Goal: Information Seeking & Learning: Understand process/instructions

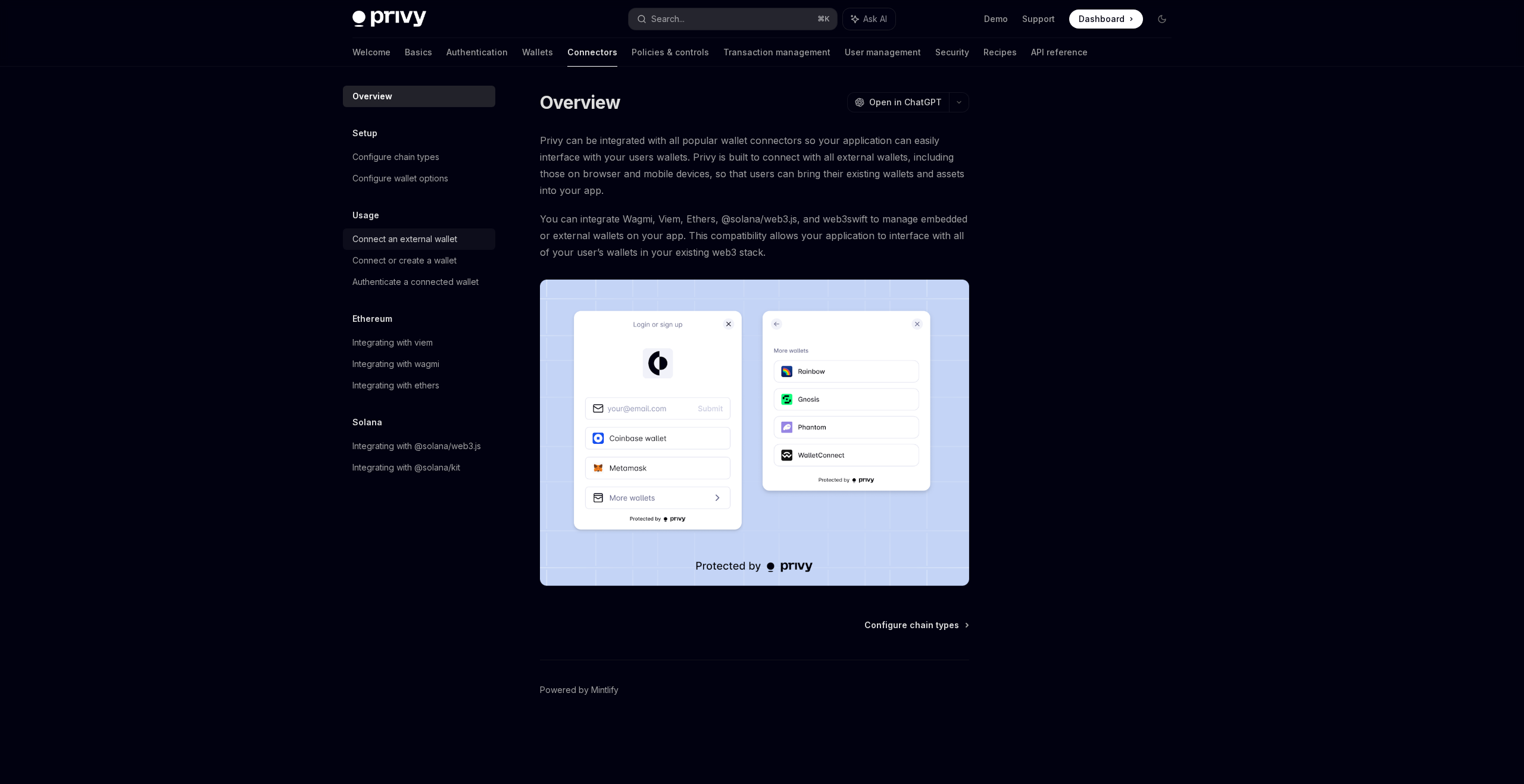
click at [407, 241] on div "Connect an external wallet" at bounding box center [405, 240] width 105 height 14
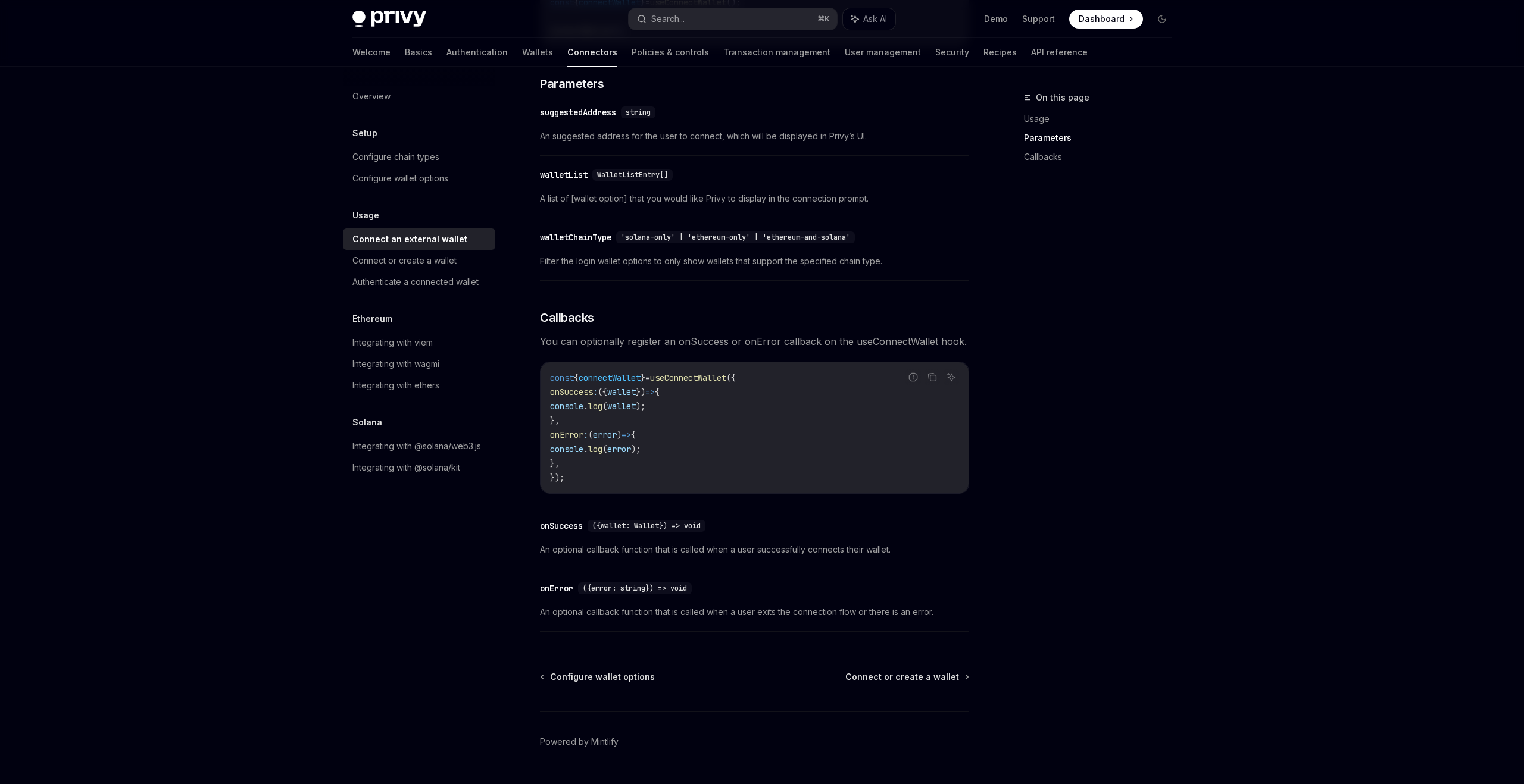
scroll to position [520, 0]
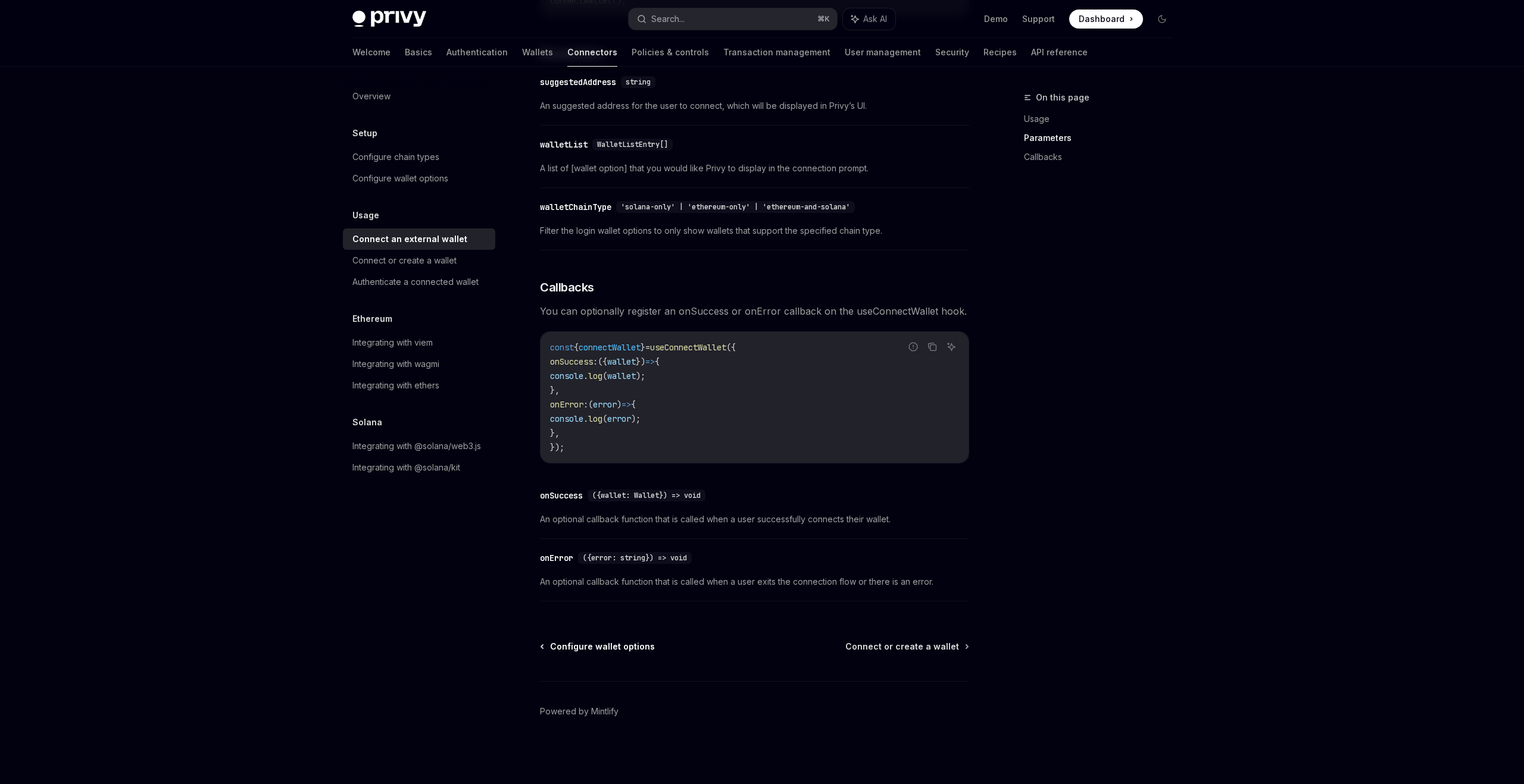
click at [583, 644] on span "Configure wallet options" at bounding box center [602, 646] width 105 height 12
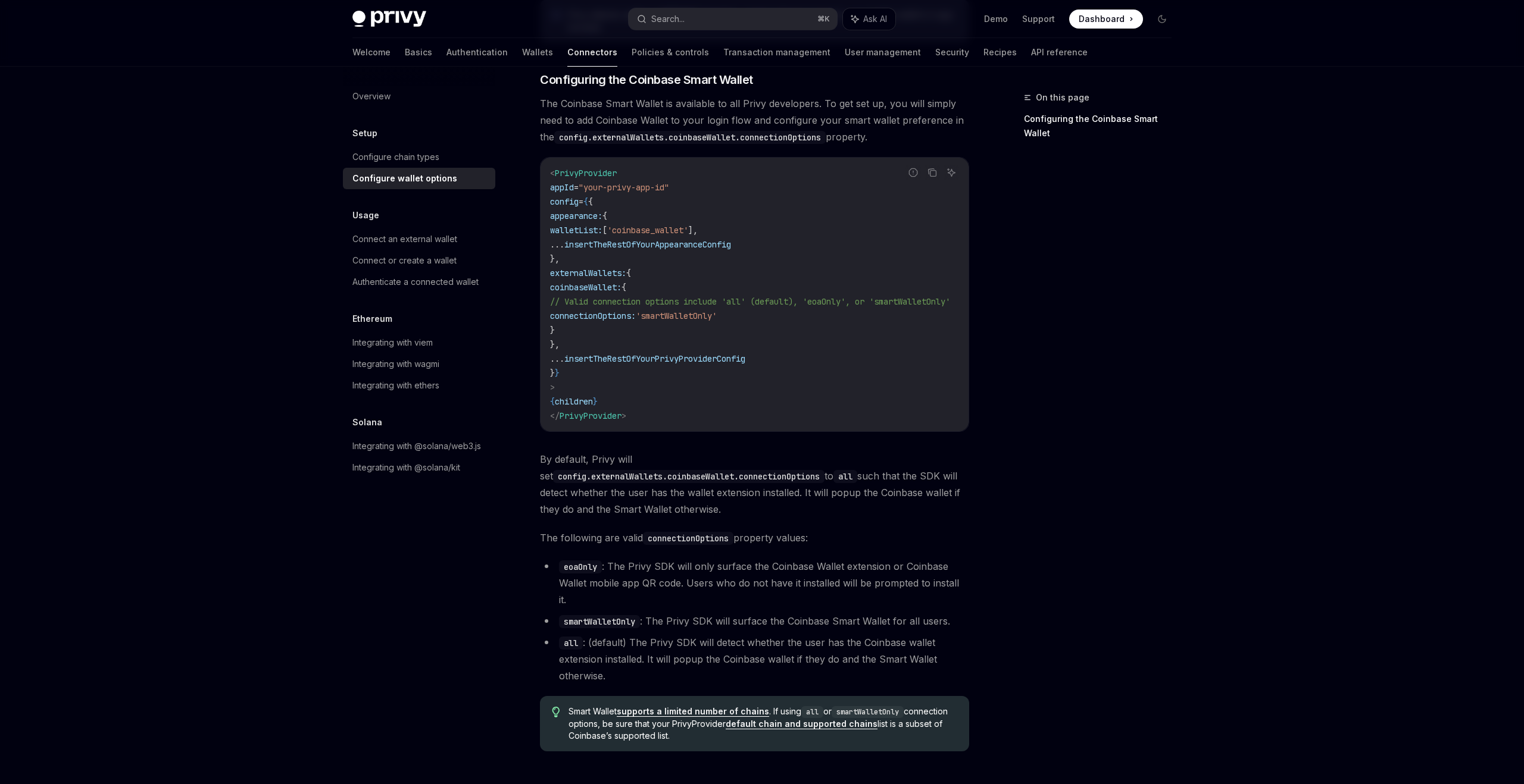
scroll to position [1330, 0]
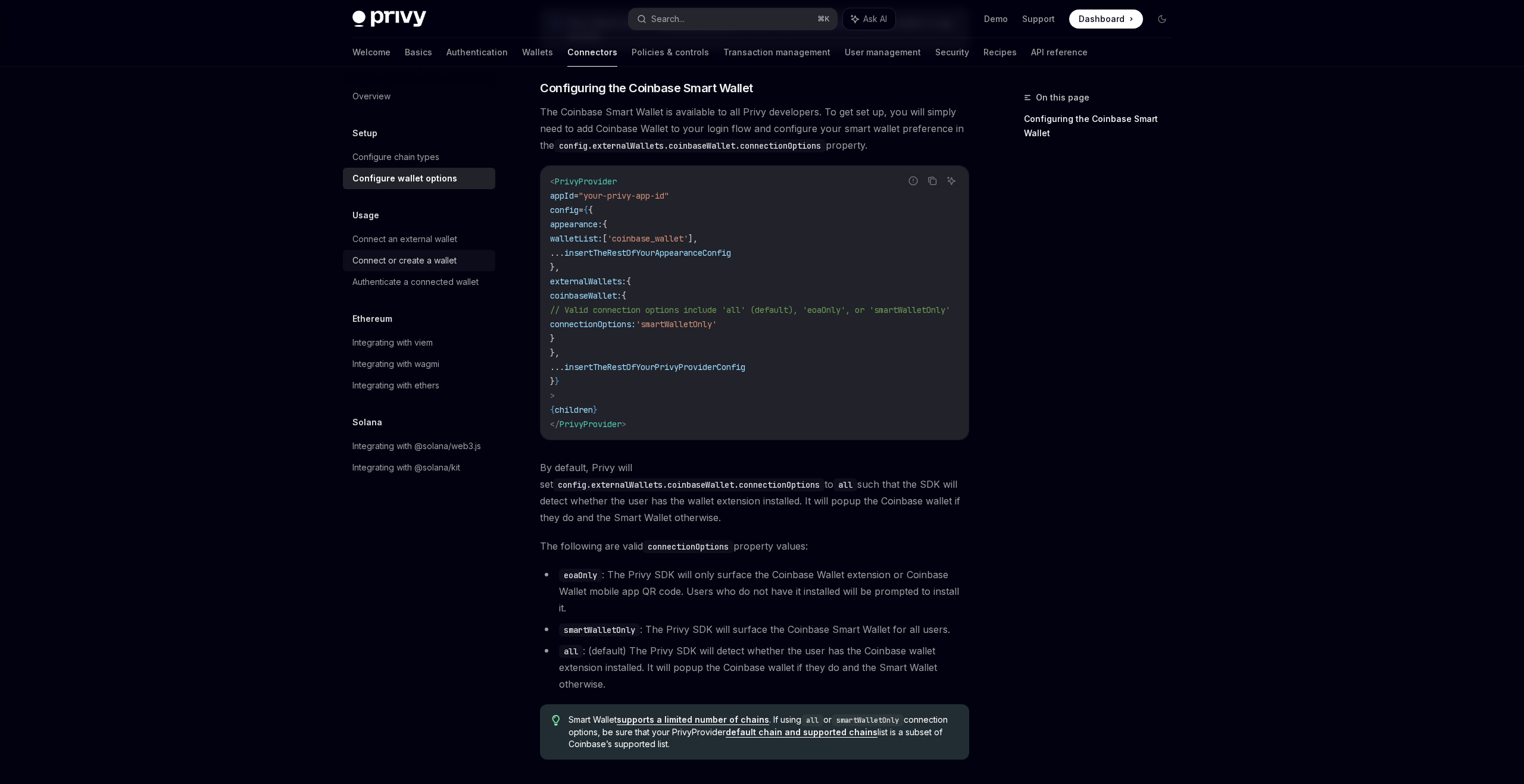
click at [448, 257] on div "Connect or create a wallet" at bounding box center [405, 261] width 105 height 14
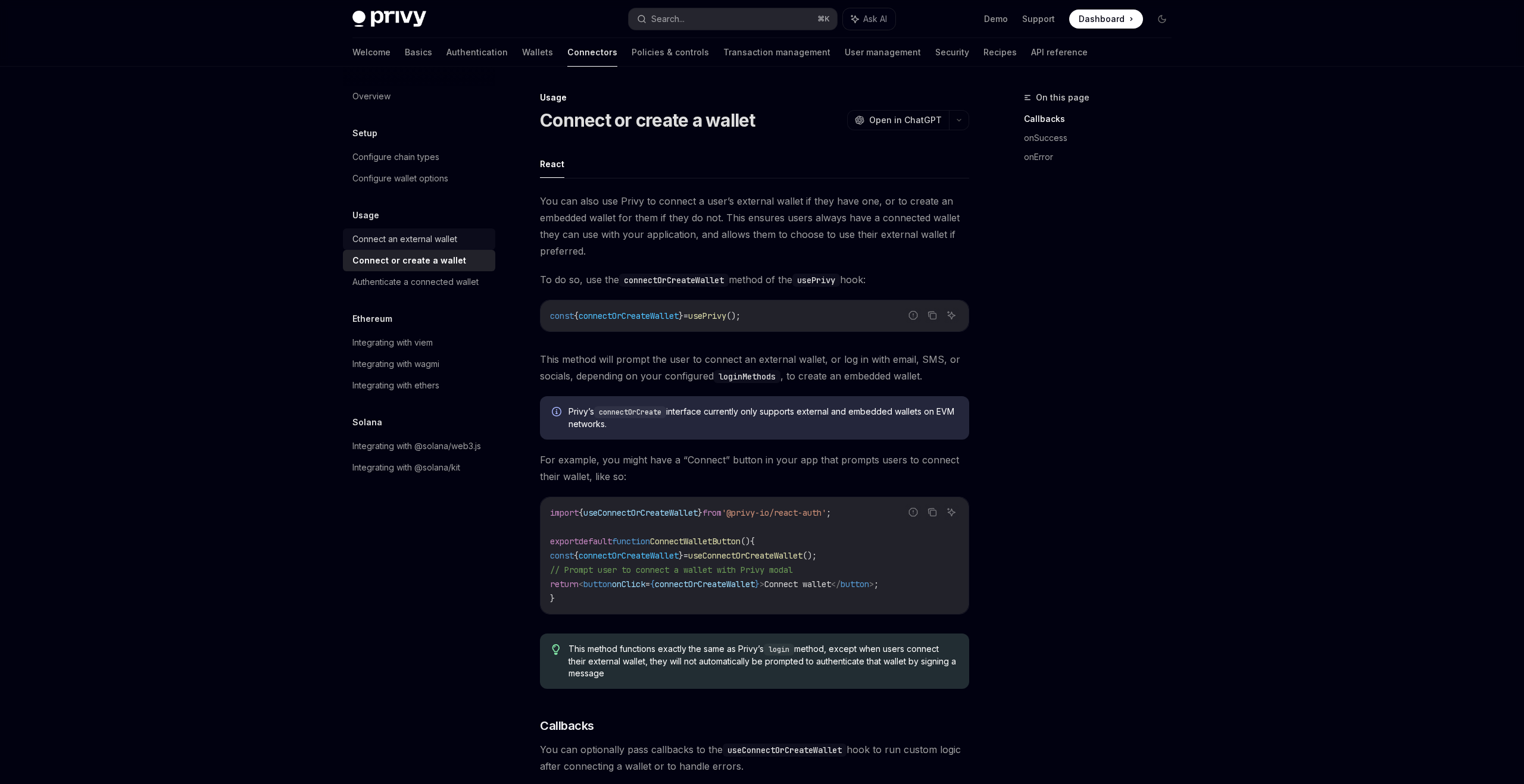
click at [450, 240] on div "Connect an external wallet" at bounding box center [405, 240] width 105 height 14
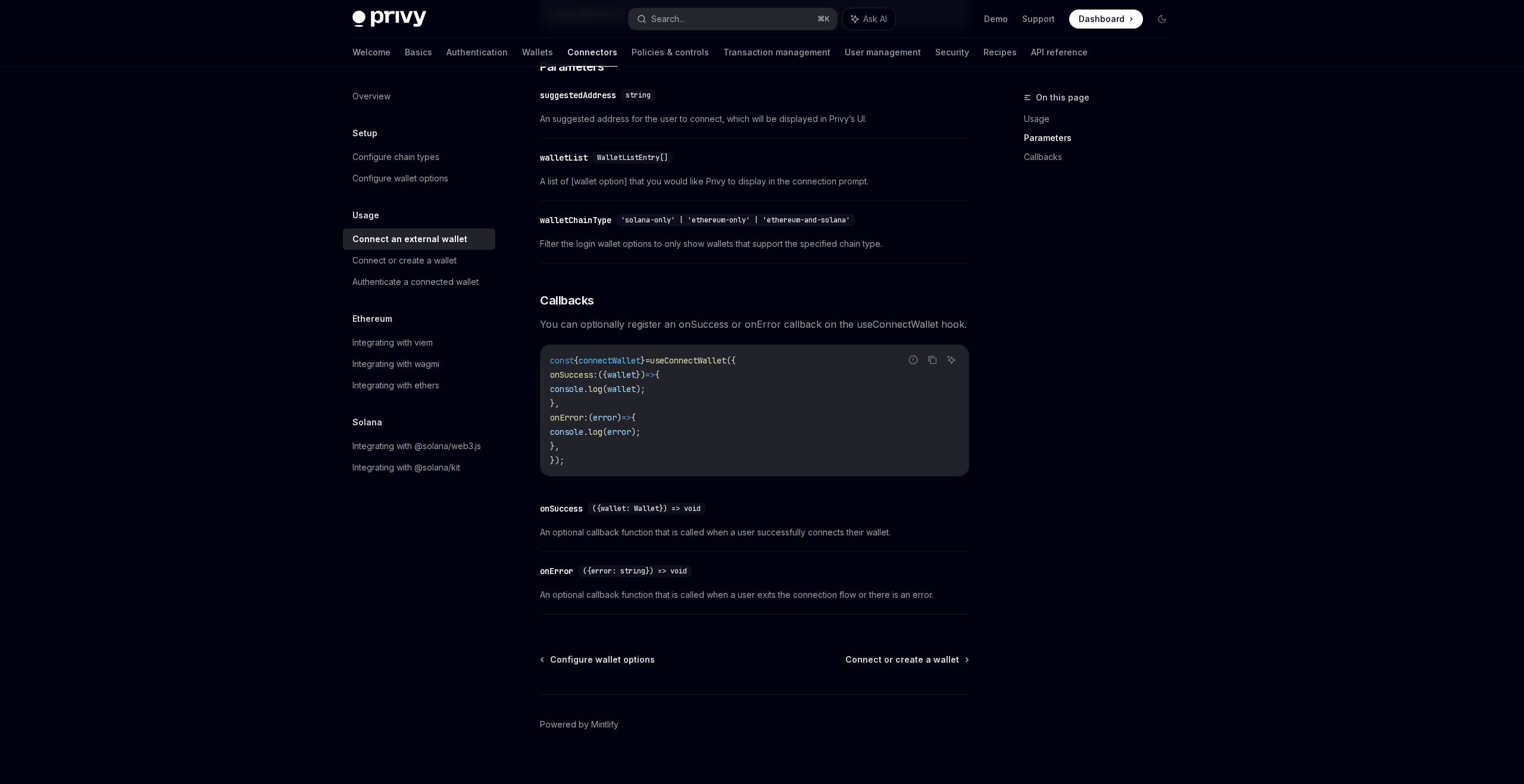
scroll to position [495, 0]
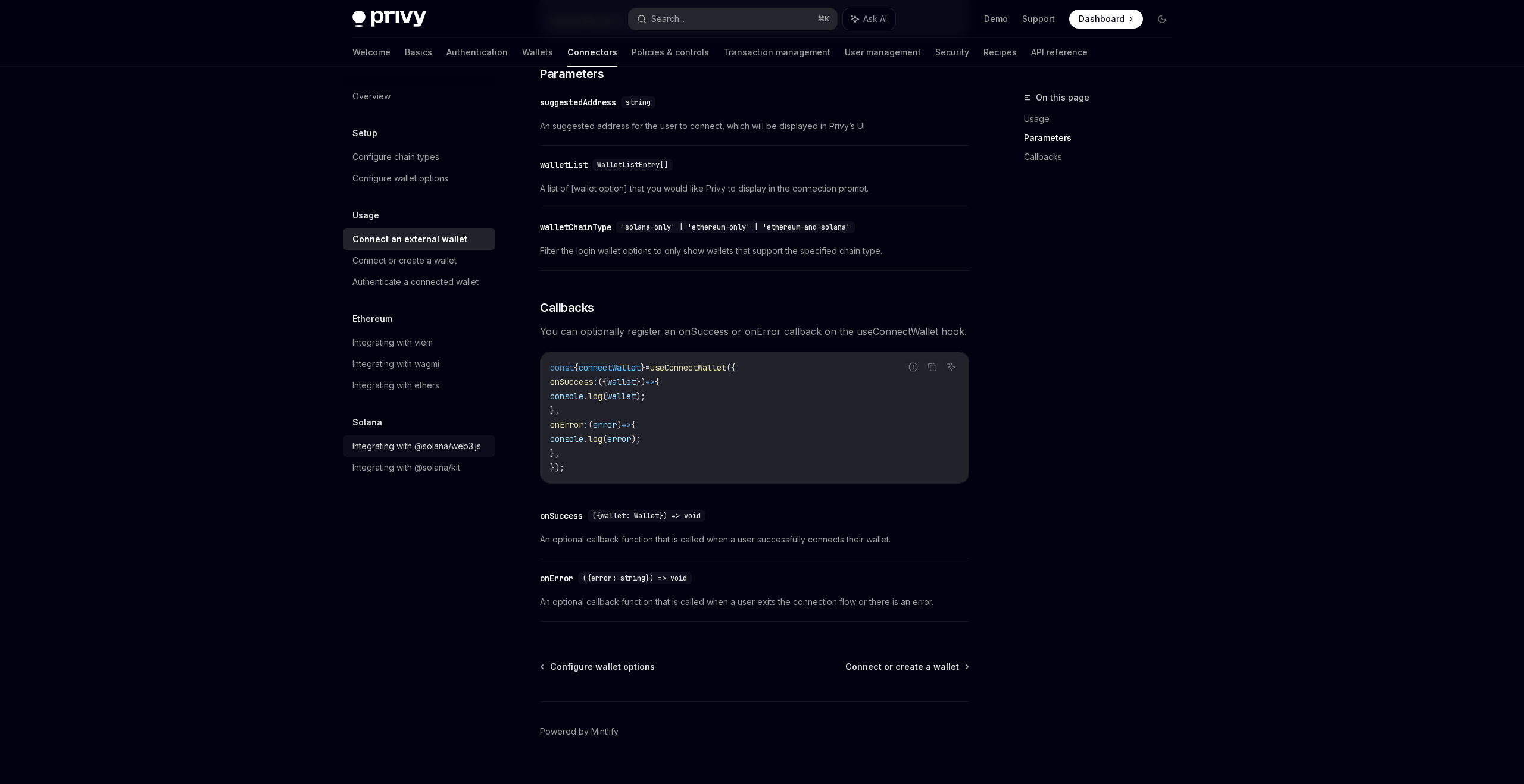
click at [397, 441] on div "Integrating with @solana/web3.js" at bounding box center [417, 446] width 129 height 14
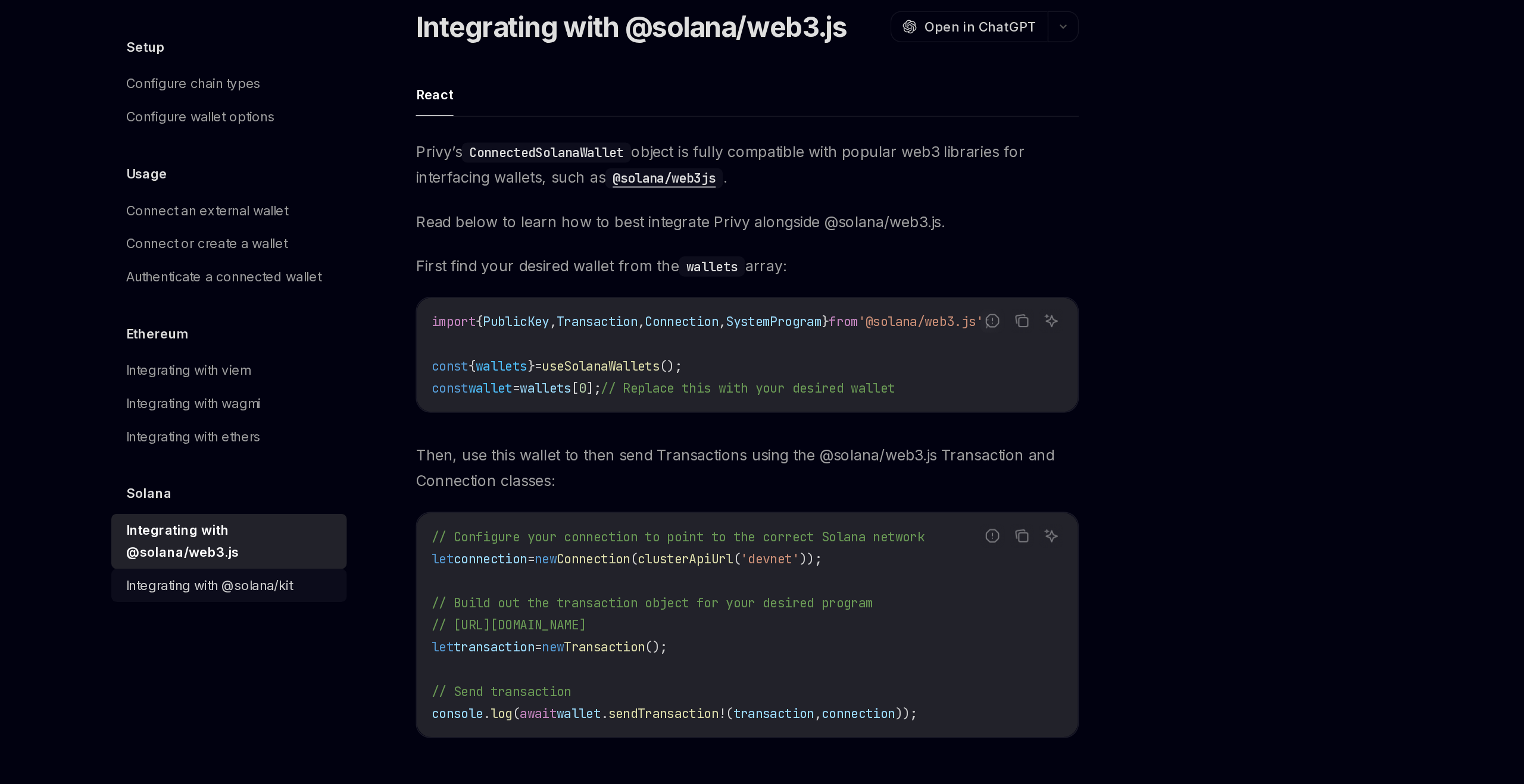
click at [420, 475] on div "Integrating with @solana/kit" at bounding box center [406, 482] width 108 height 14
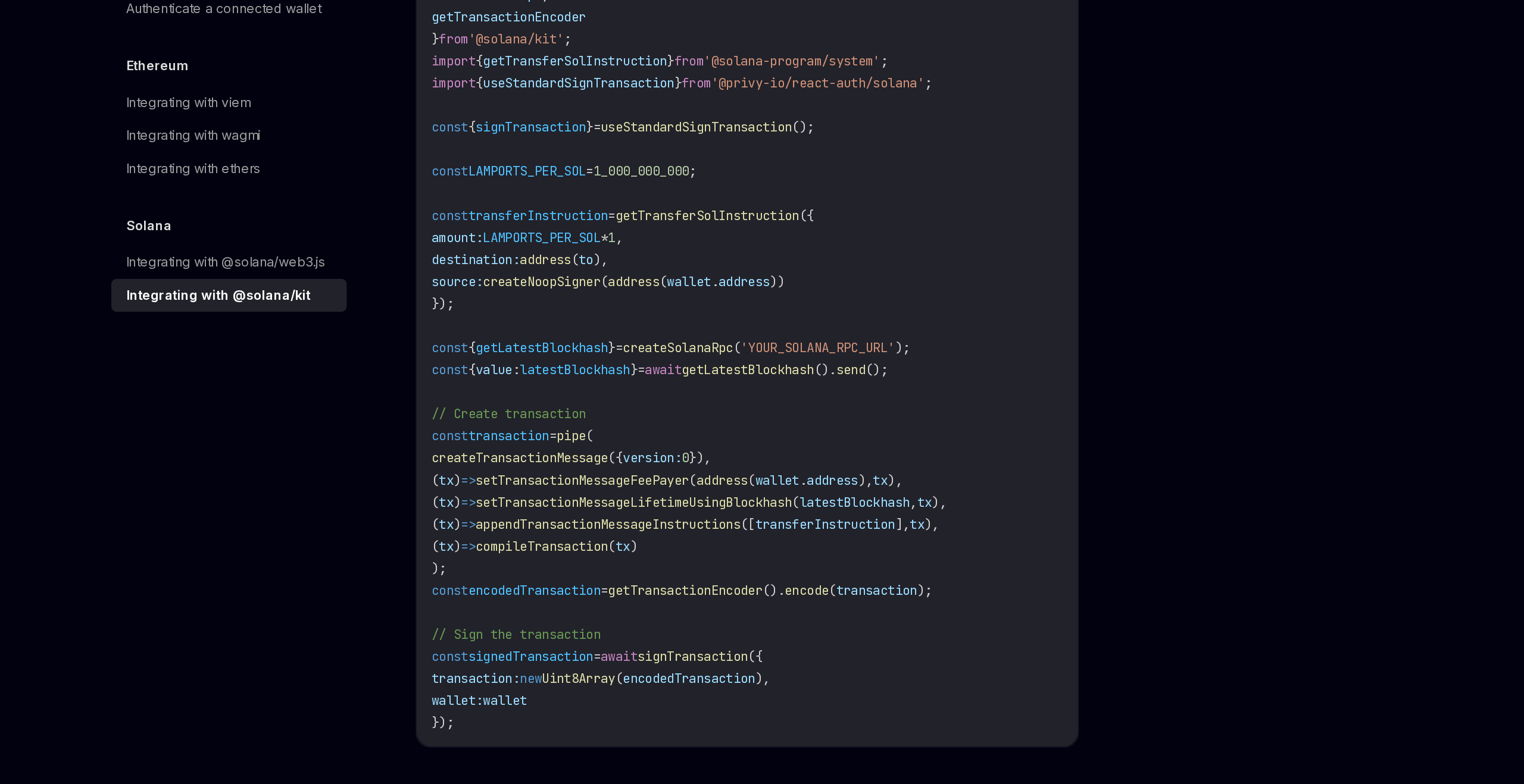
scroll to position [329, 0]
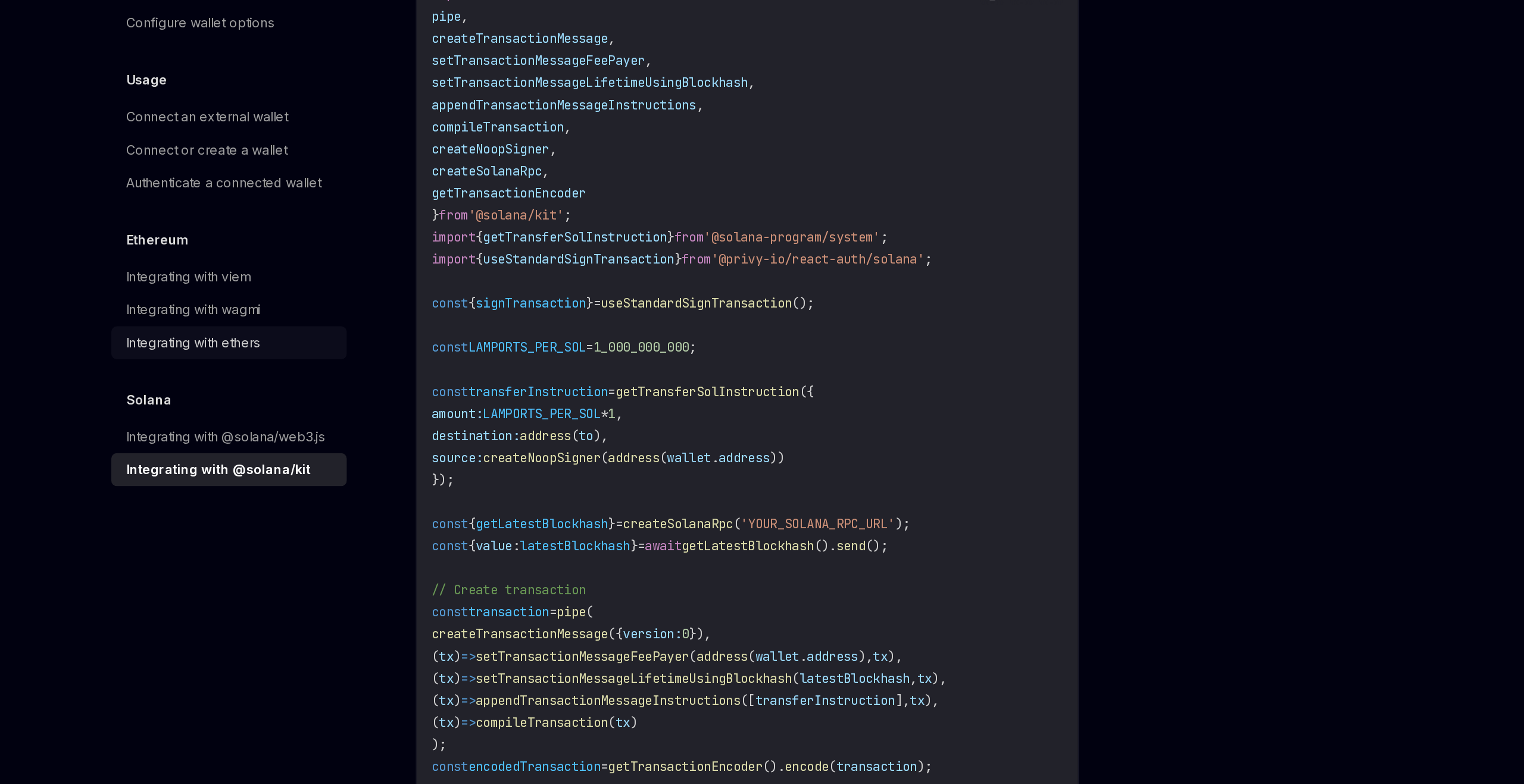
click at [450, 375] on link "Integrating with ethers" at bounding box center [418, 385] width 152 height 22
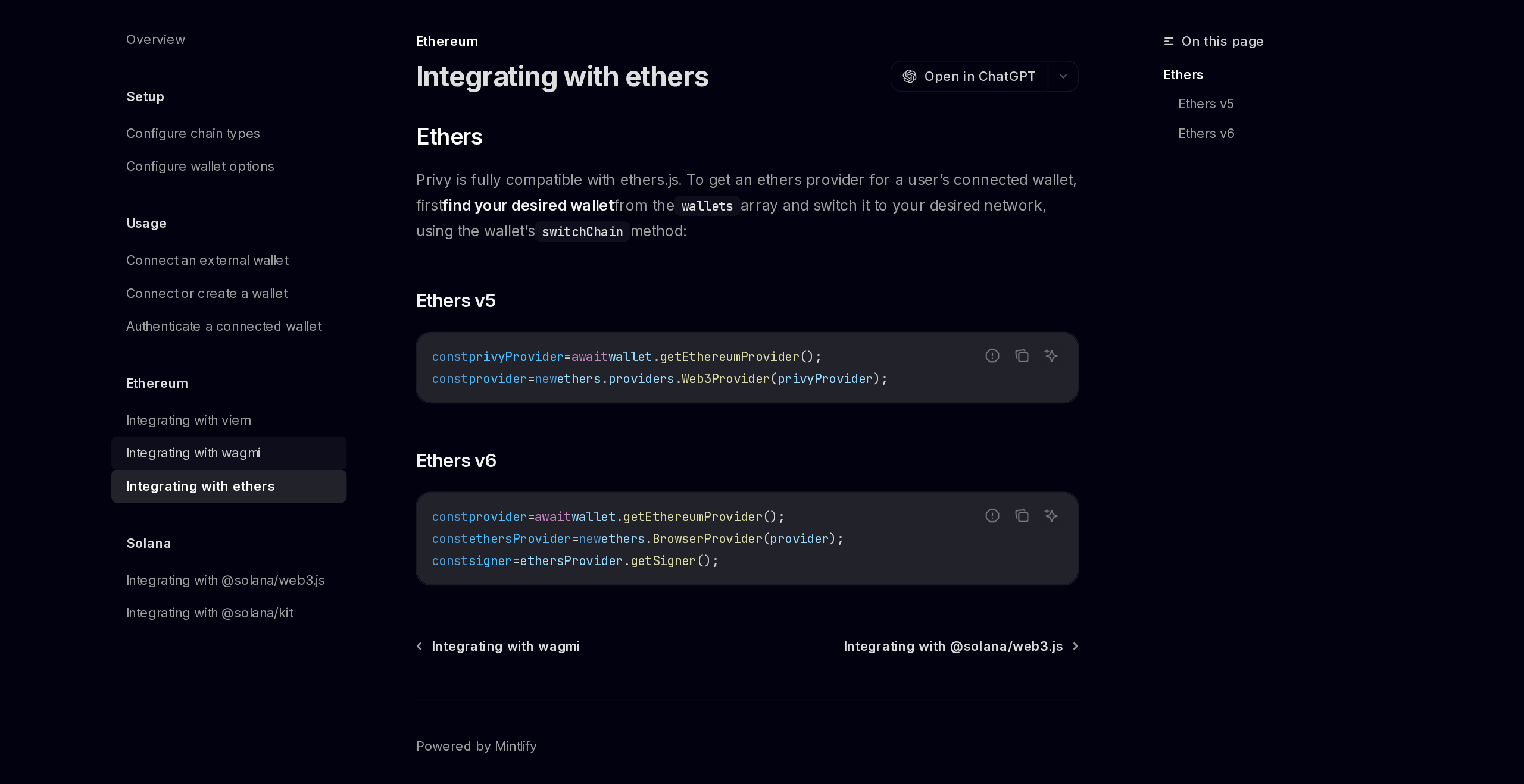
click at [439, 363] on div "Integrating with wagmi" at bounding box center [396, 364] width 87 height 14
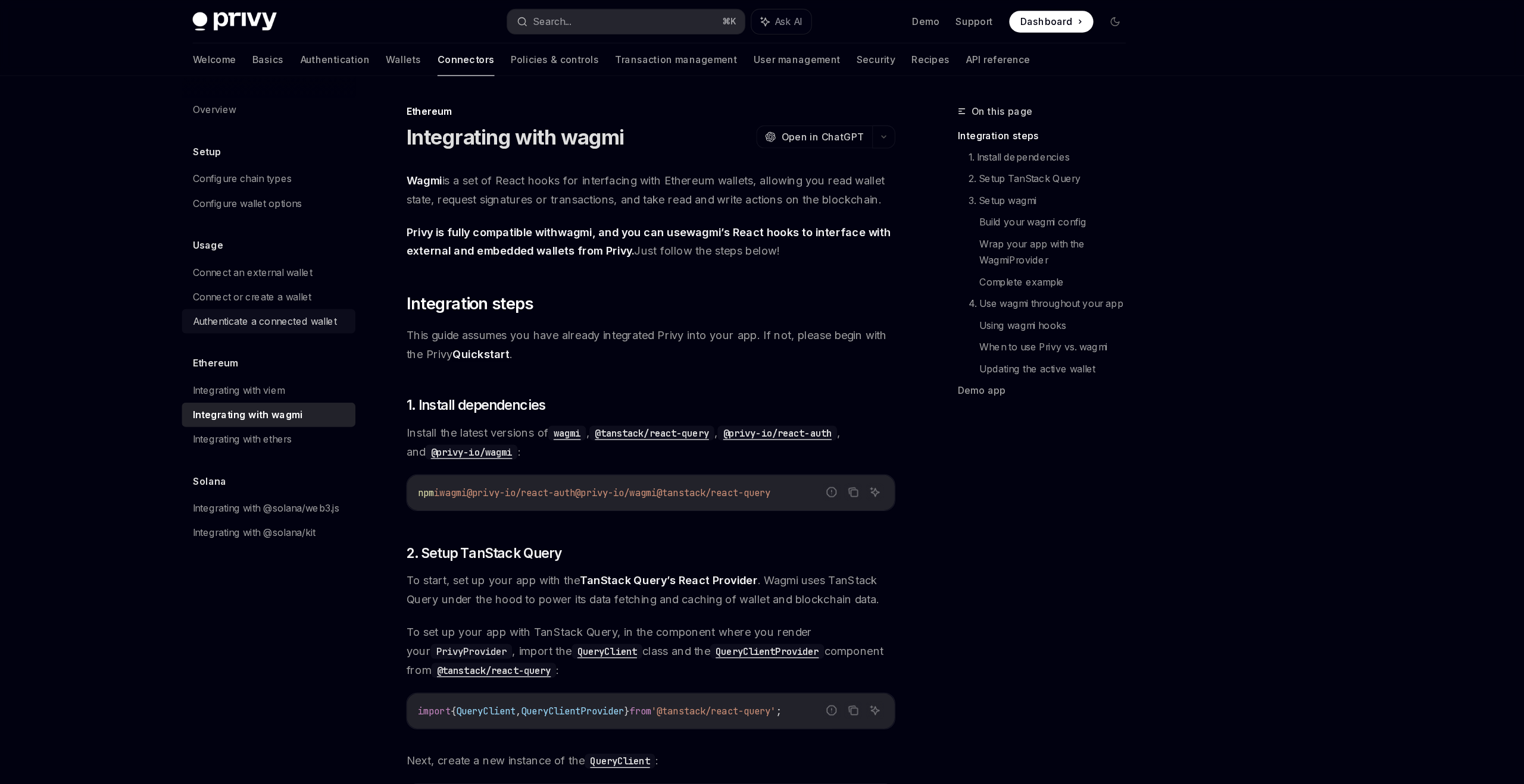
click at [441, 277] on div "Authenticate a connected wallet" at bounding box center [415, 282] width 126 height 14
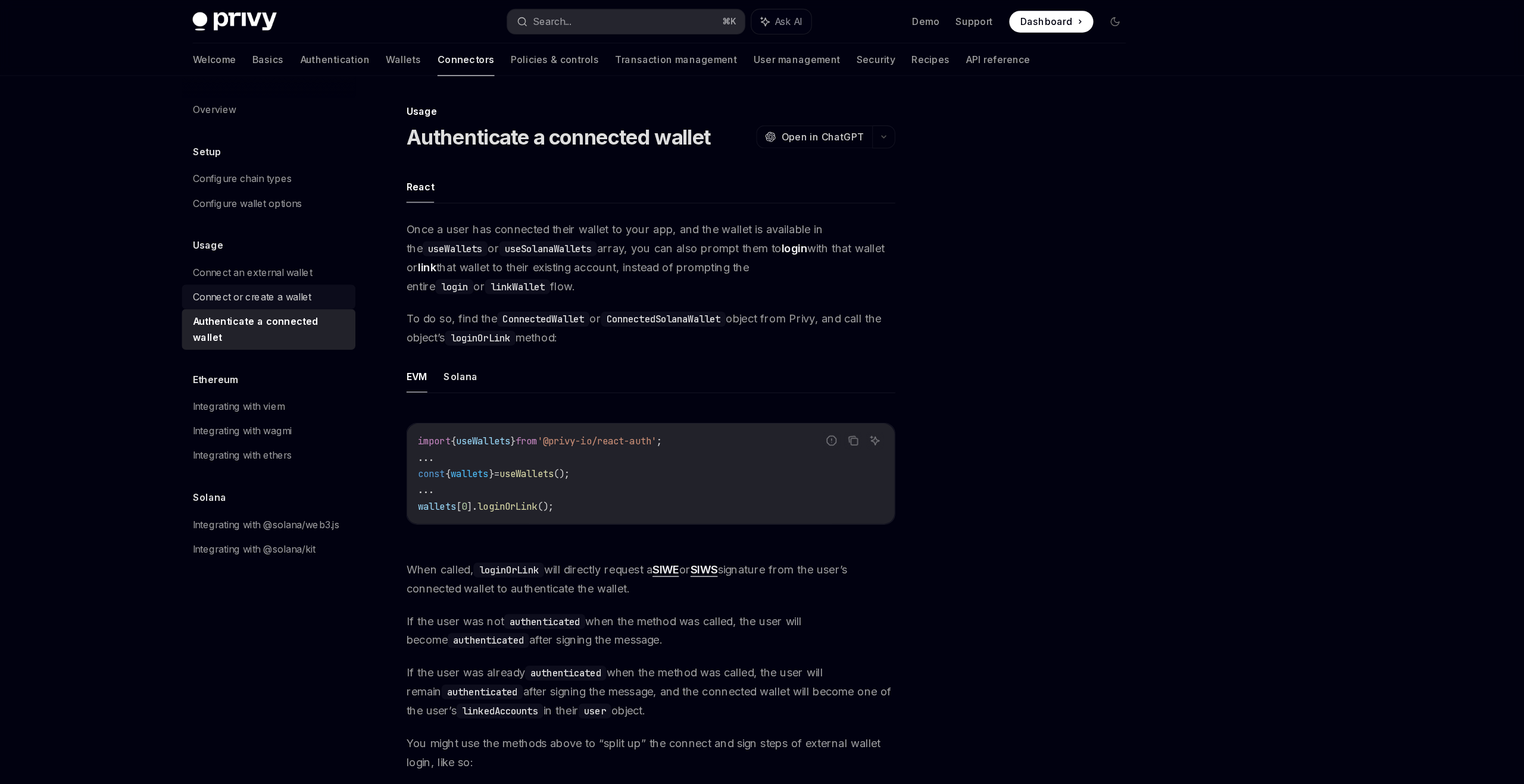
click at [439, 261] on div "Connect or create a wallet" at bounding box center [405, 261] width 105 height 14
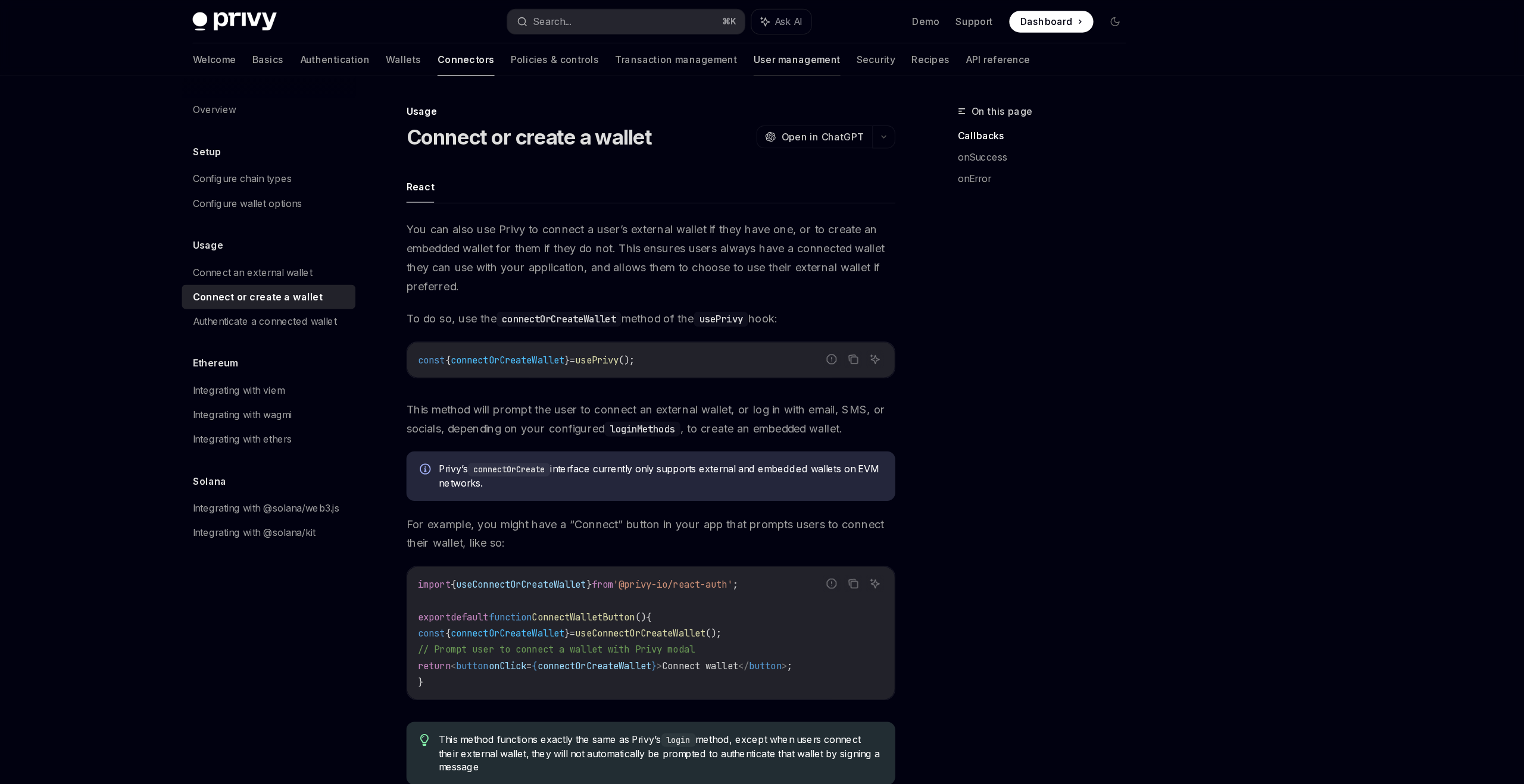
click at [844, 54] on link "User management" at bounding box center [882, 52] width 76 height 29
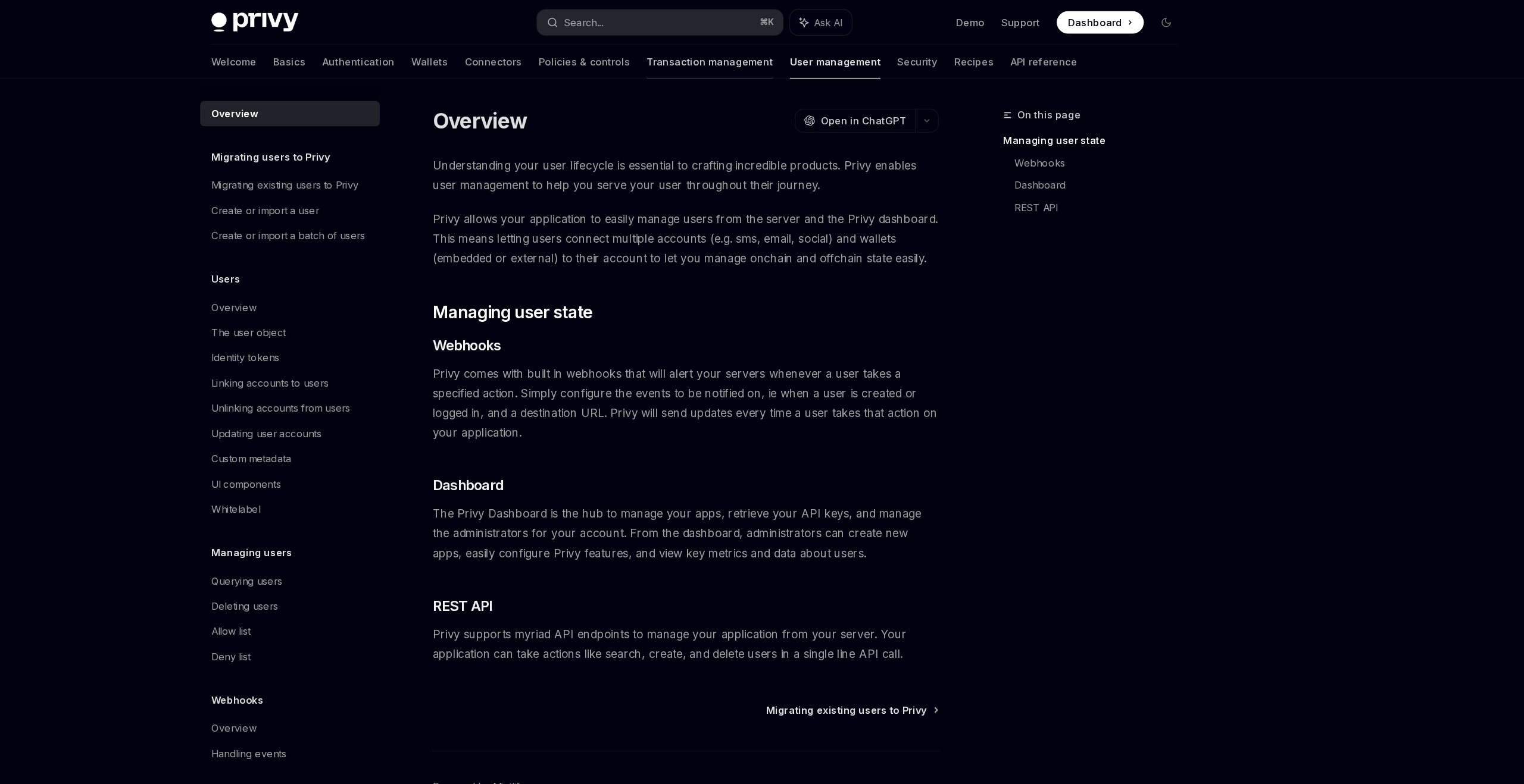
click at [721, 57] on link "Transaction management" at bounding box center [774, 52] width 107 height 29
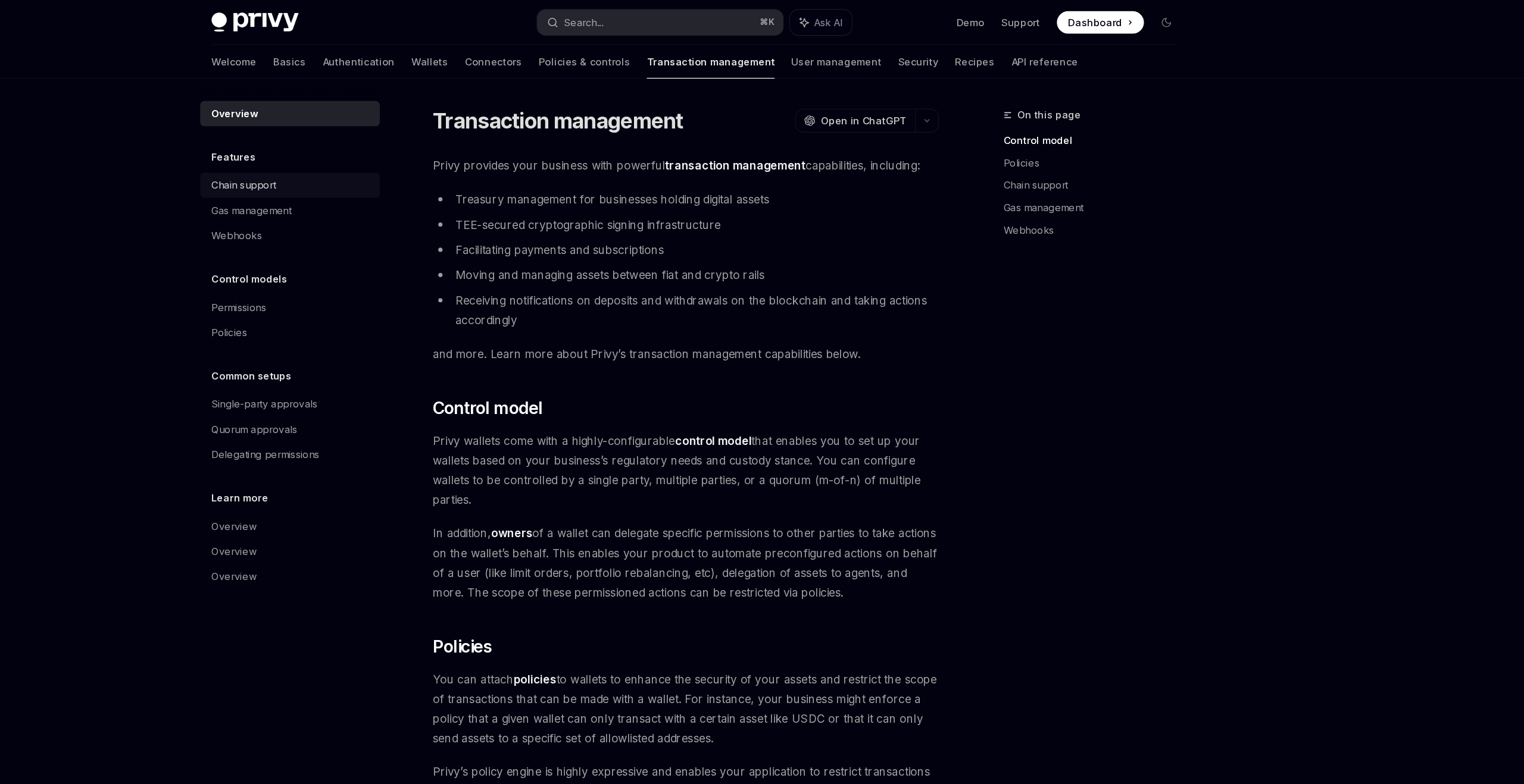
click at [392, 154] on div "Chain support" at bounding box center [380, 158] width 55 height 14
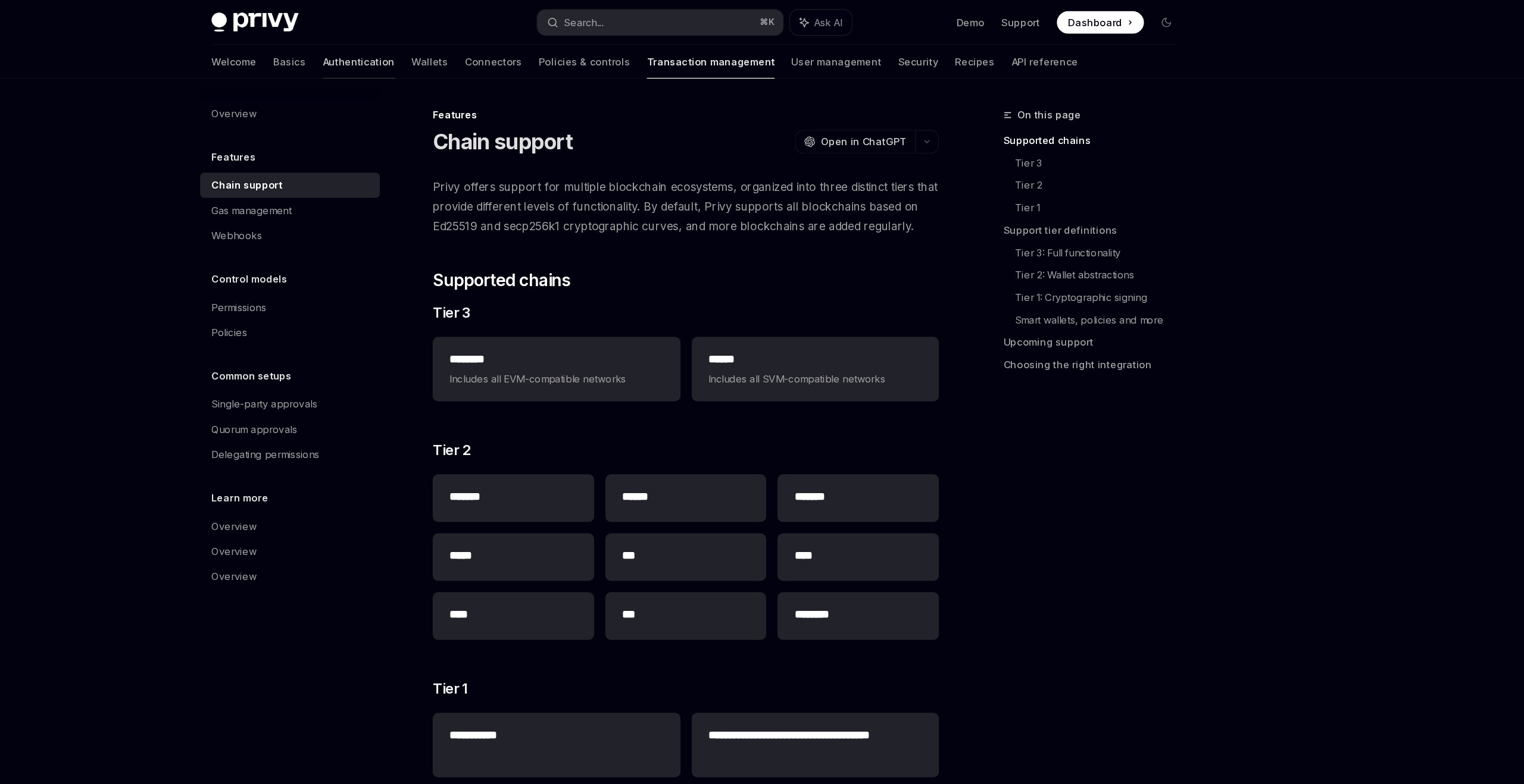
click at [446, 52] on link "Authentication" at bounding box center [477, 52] width 61 height 29
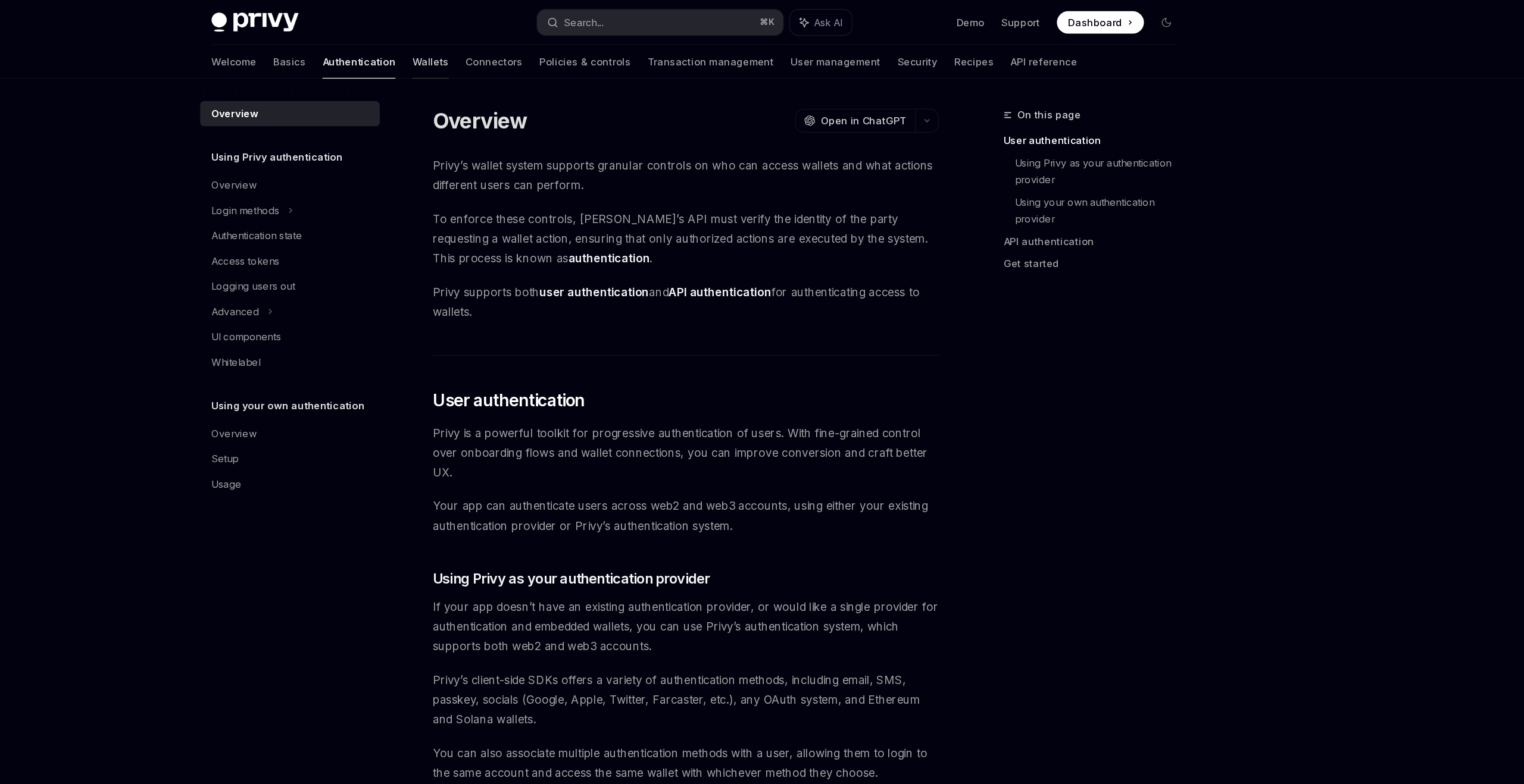
click at [523, 54] on link "Wallets" at bounding box center [538, 52] width 31 height 29
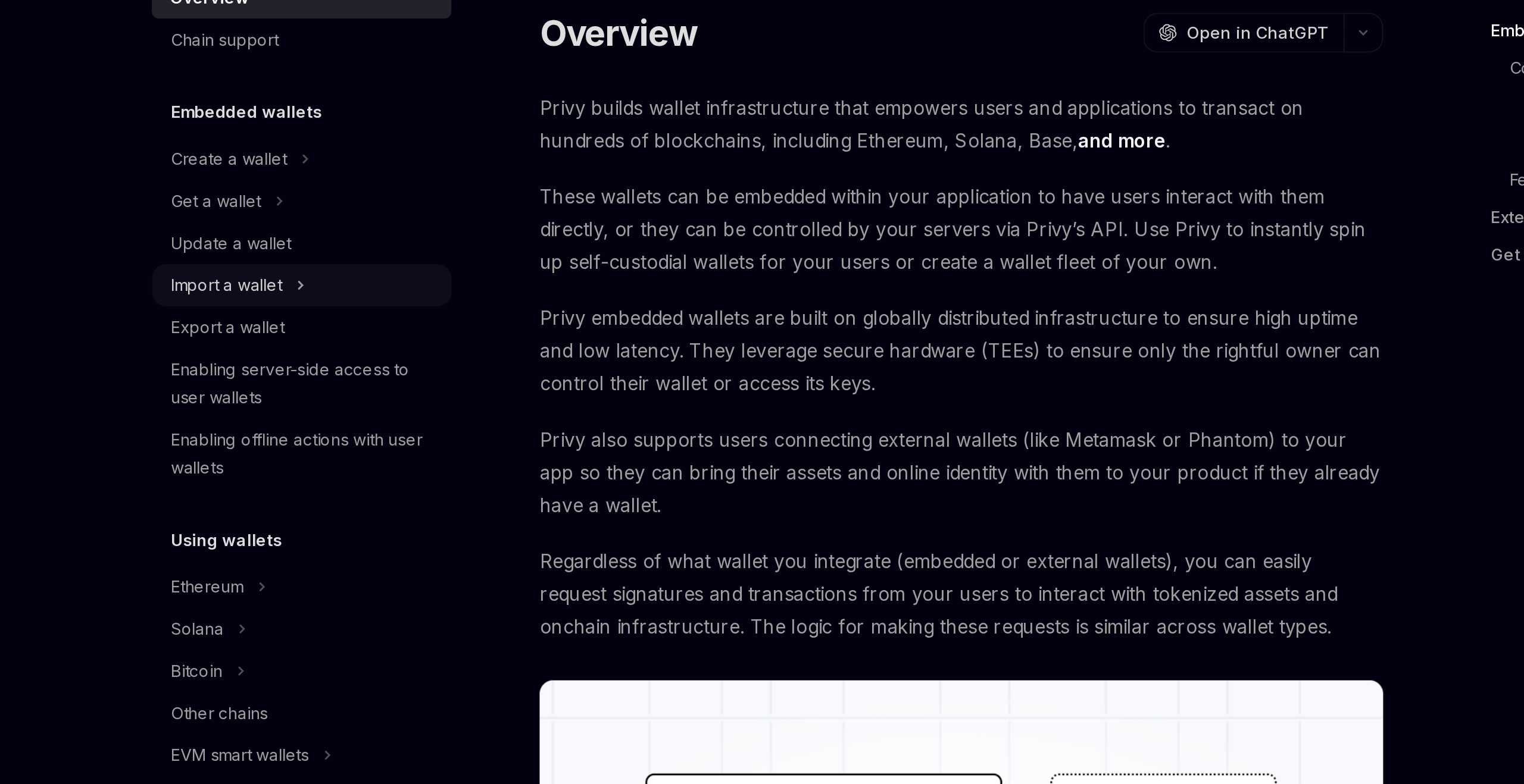
click at [435, 248] on div "Import a wallet" at bounding box center [418, 248] width 152 height 22
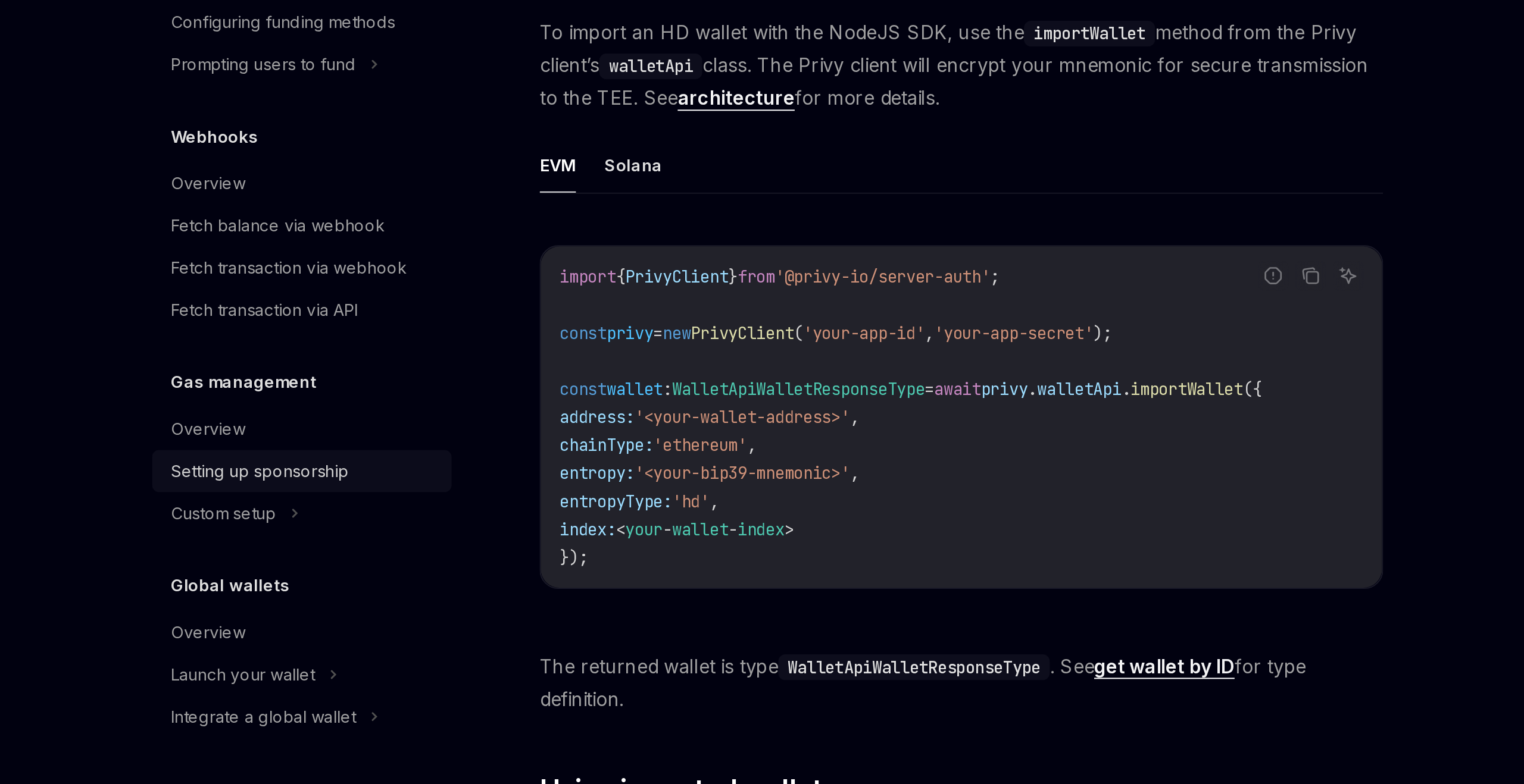
scroll to position [34, 0]
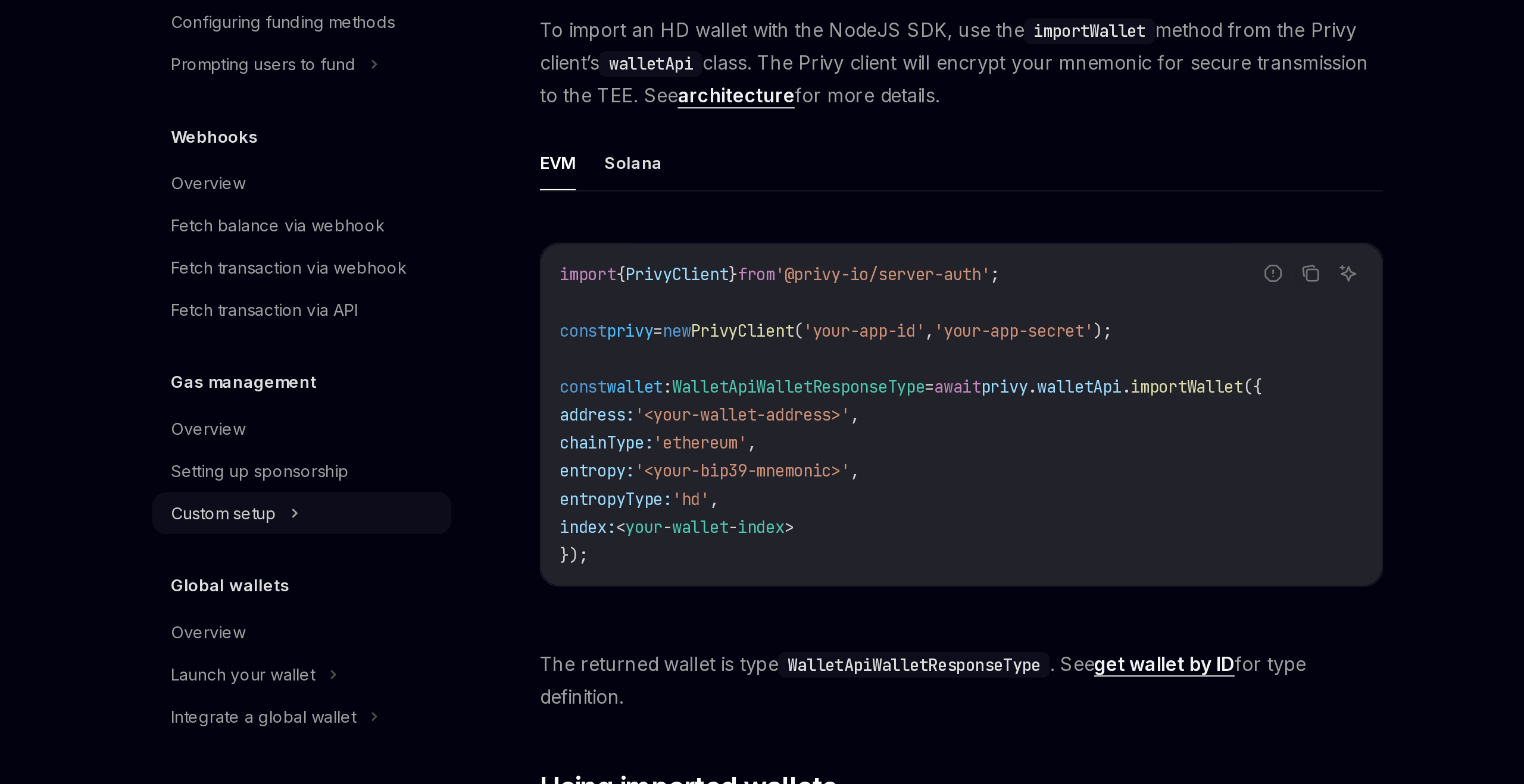
click at [427, 653] on div "Custom setup" at bounding box center [418, 646] width 152 height 22
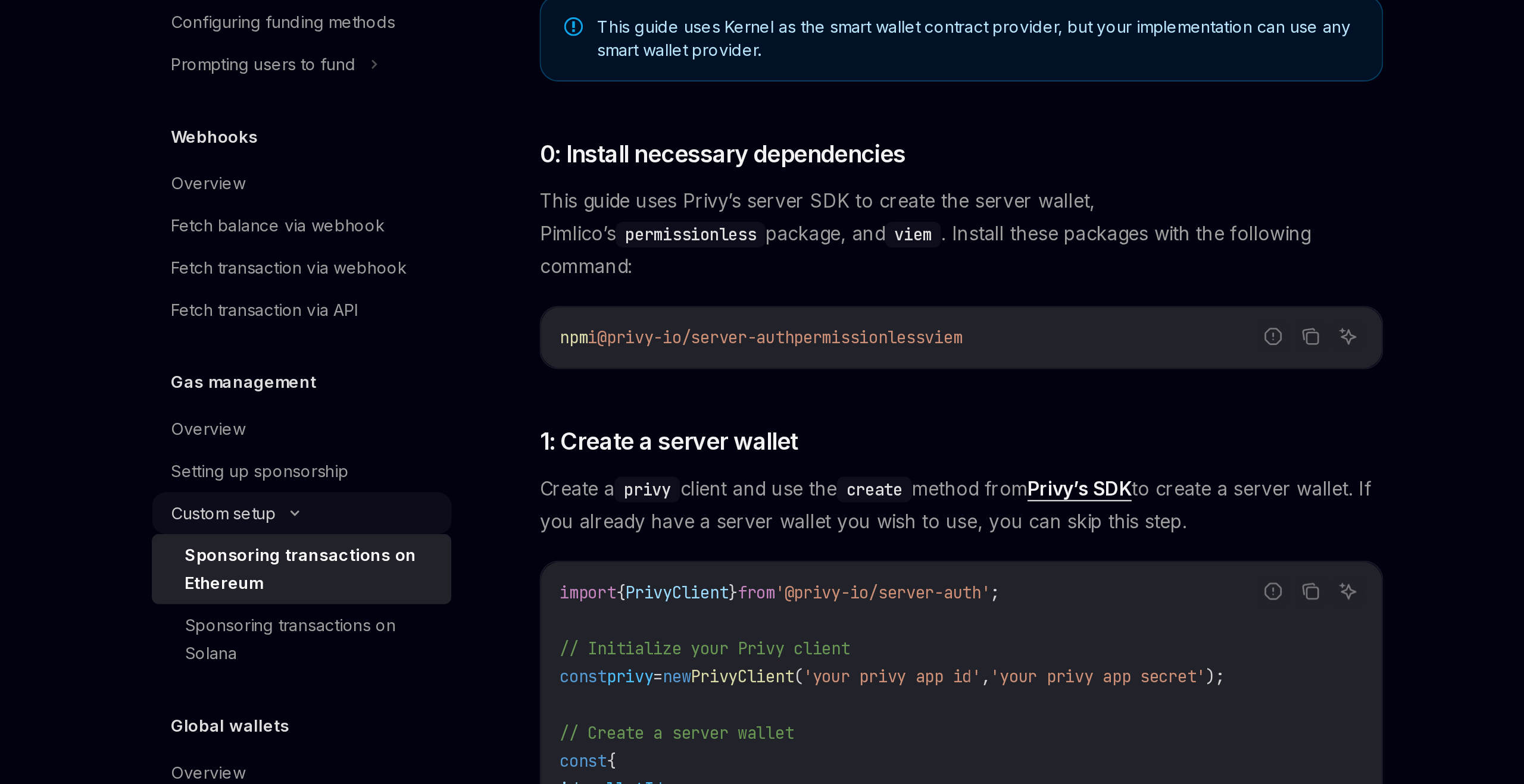
scroll to position [374, 0]
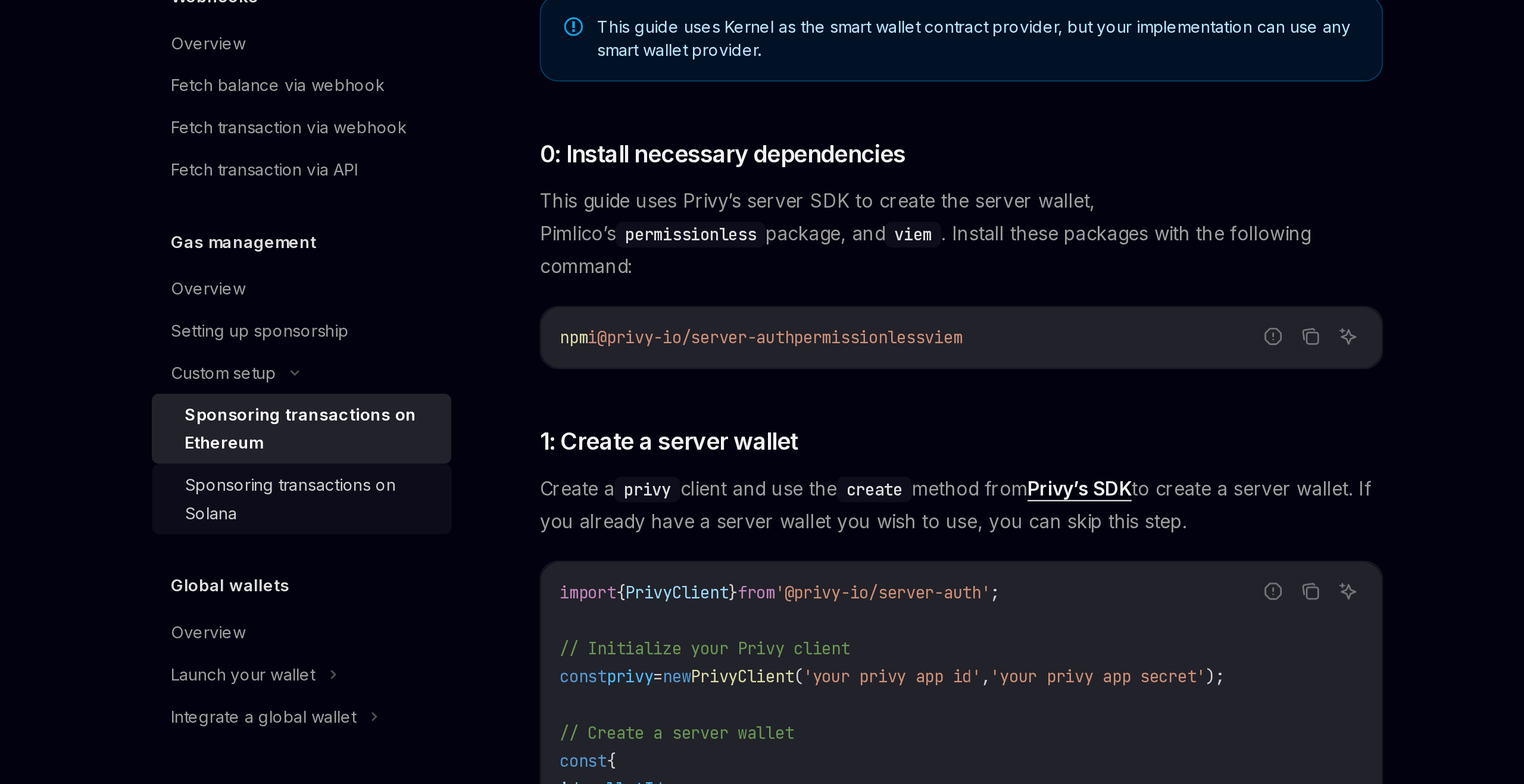
click at [426, 638] on div "Sponsoring transactions on Solana" at bounding box center [424, 639] width 129 height 29
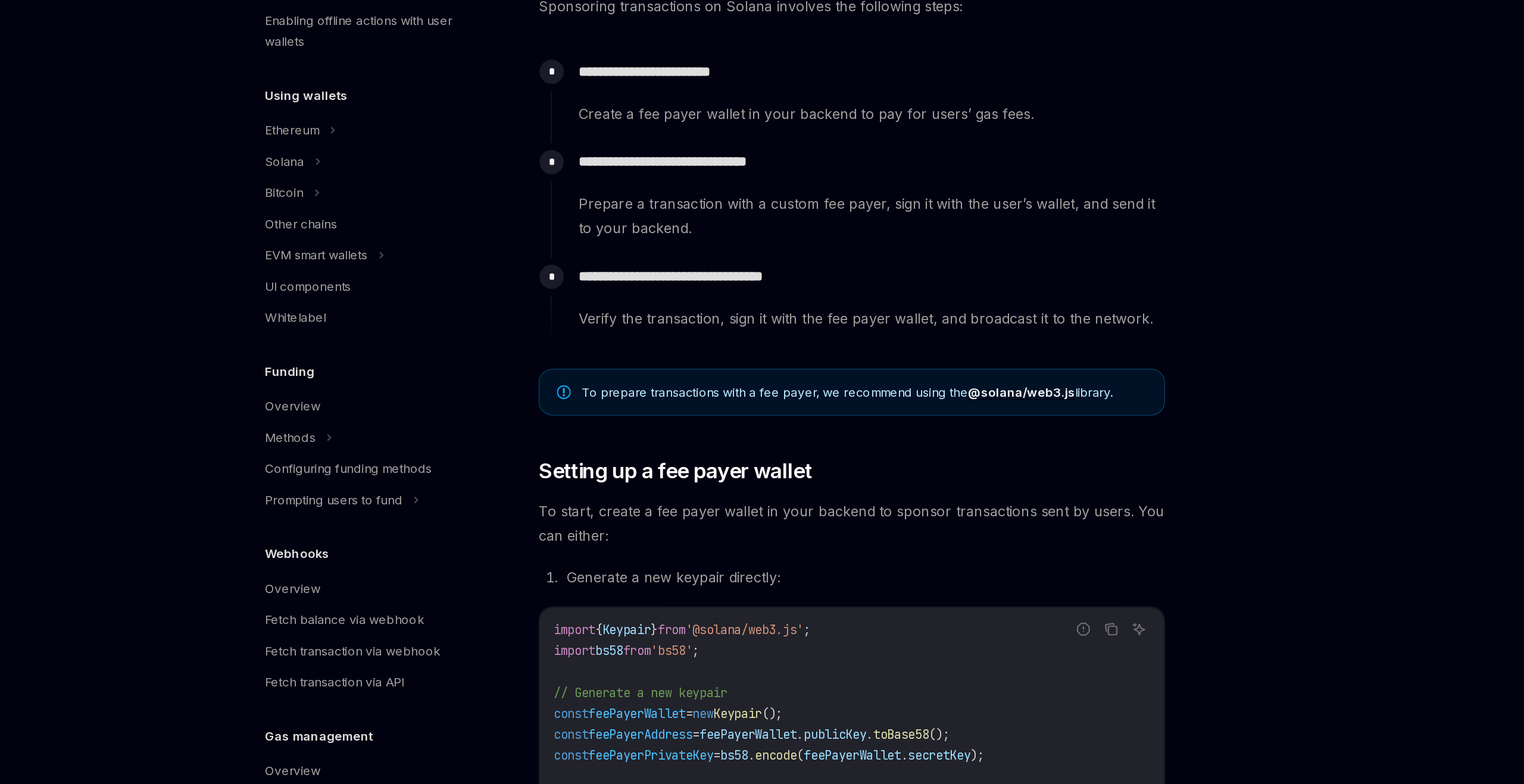
scroll to position [126, 0]
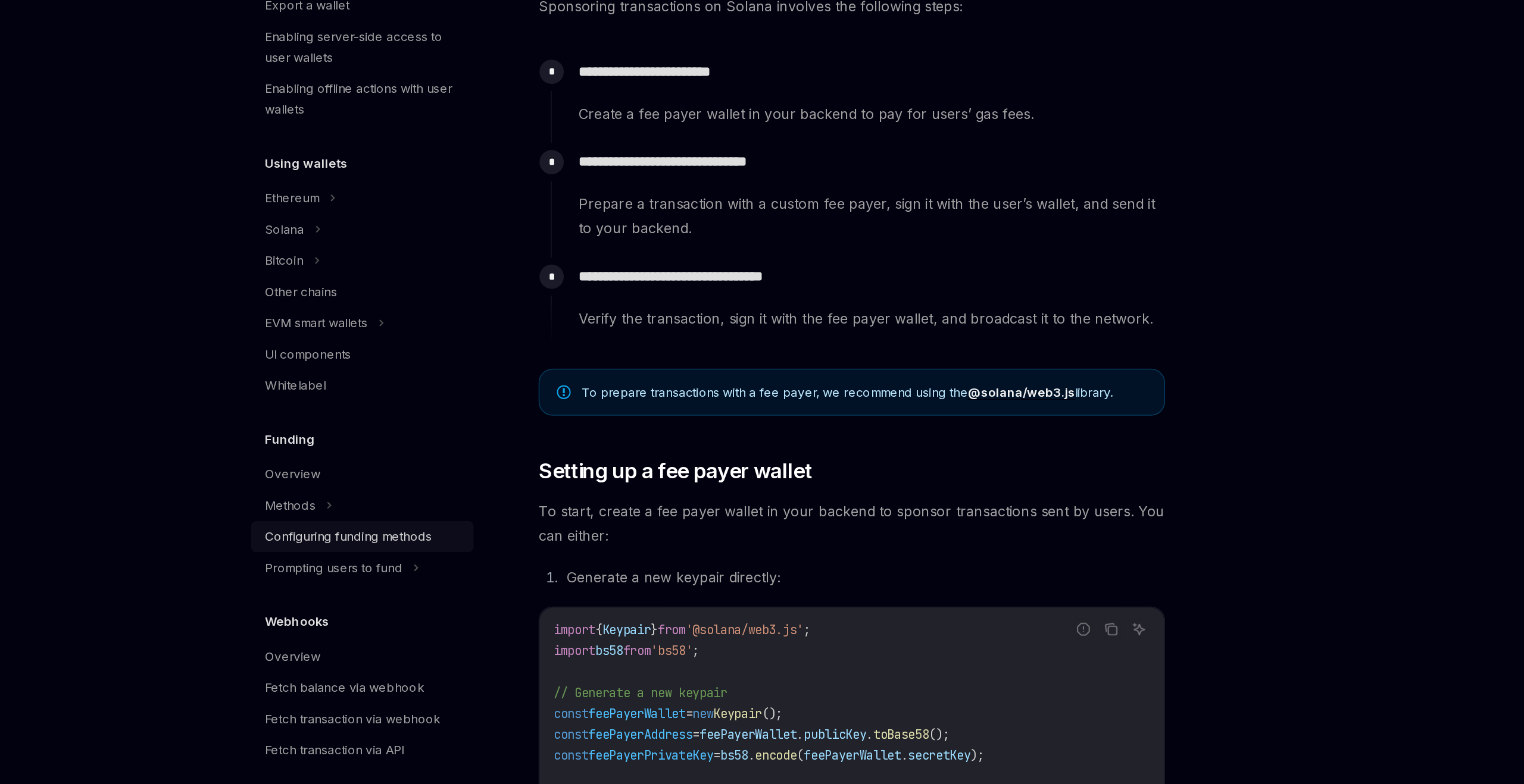
click at [434, 614] on div "Configuring funding methods" at bounding box center [409, 612] width 114 height 14
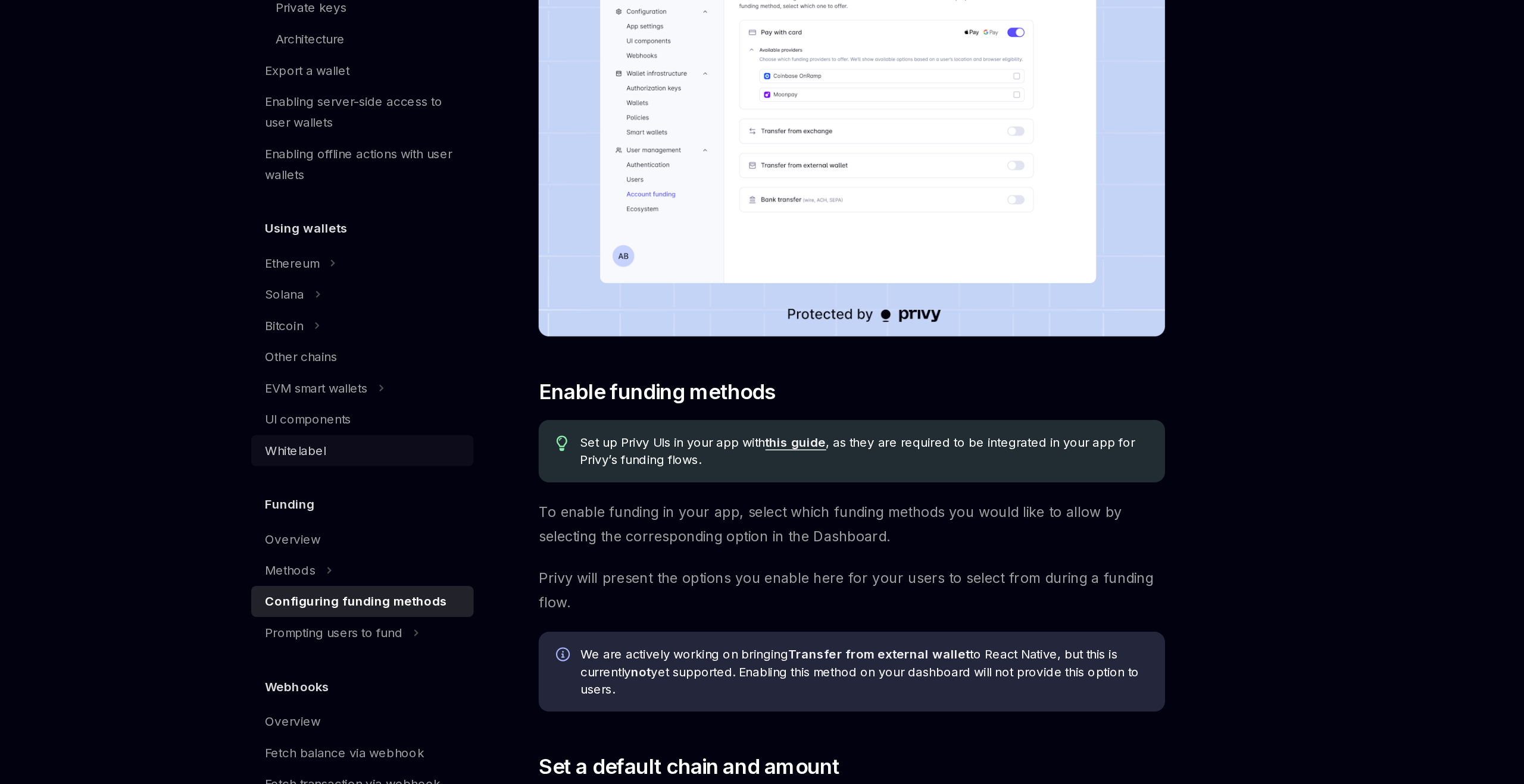
scroll to position [26, 0]
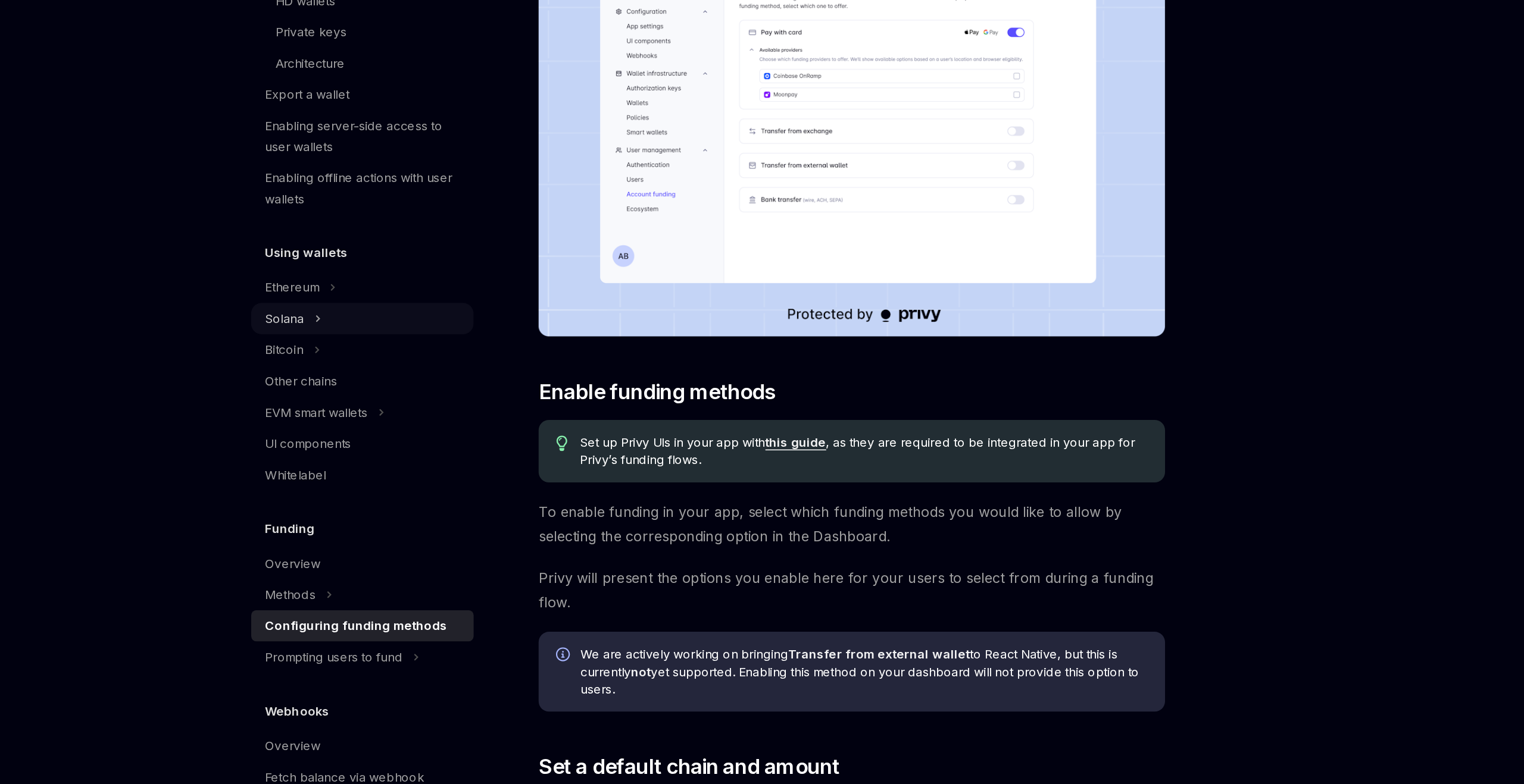
click at [432, 464] on div "Solana" at bounding box center [418, 462] width 152 height 22
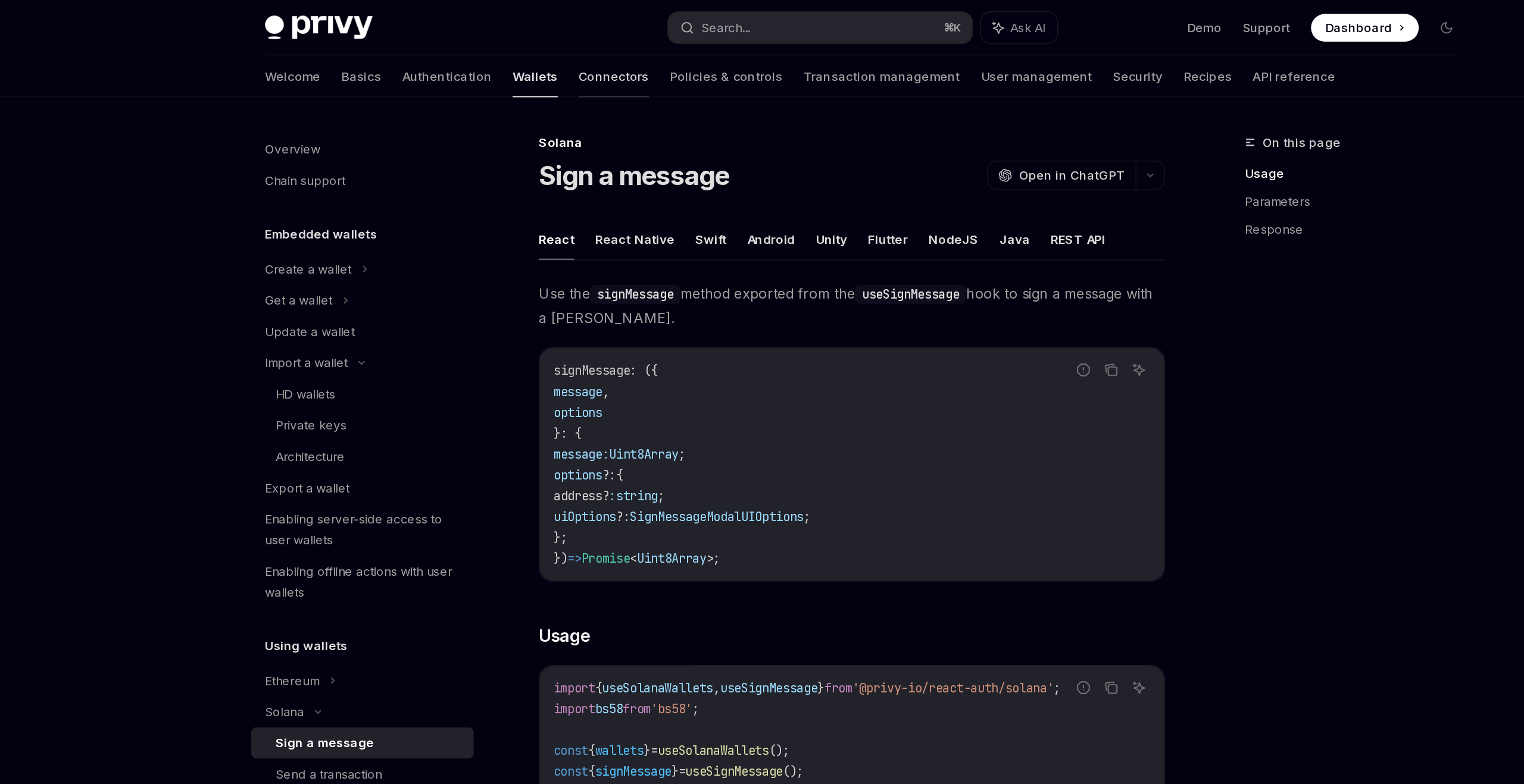
click at [567, 49] on link "Connectors" at bounding box center [591, 52] width 48 height 29
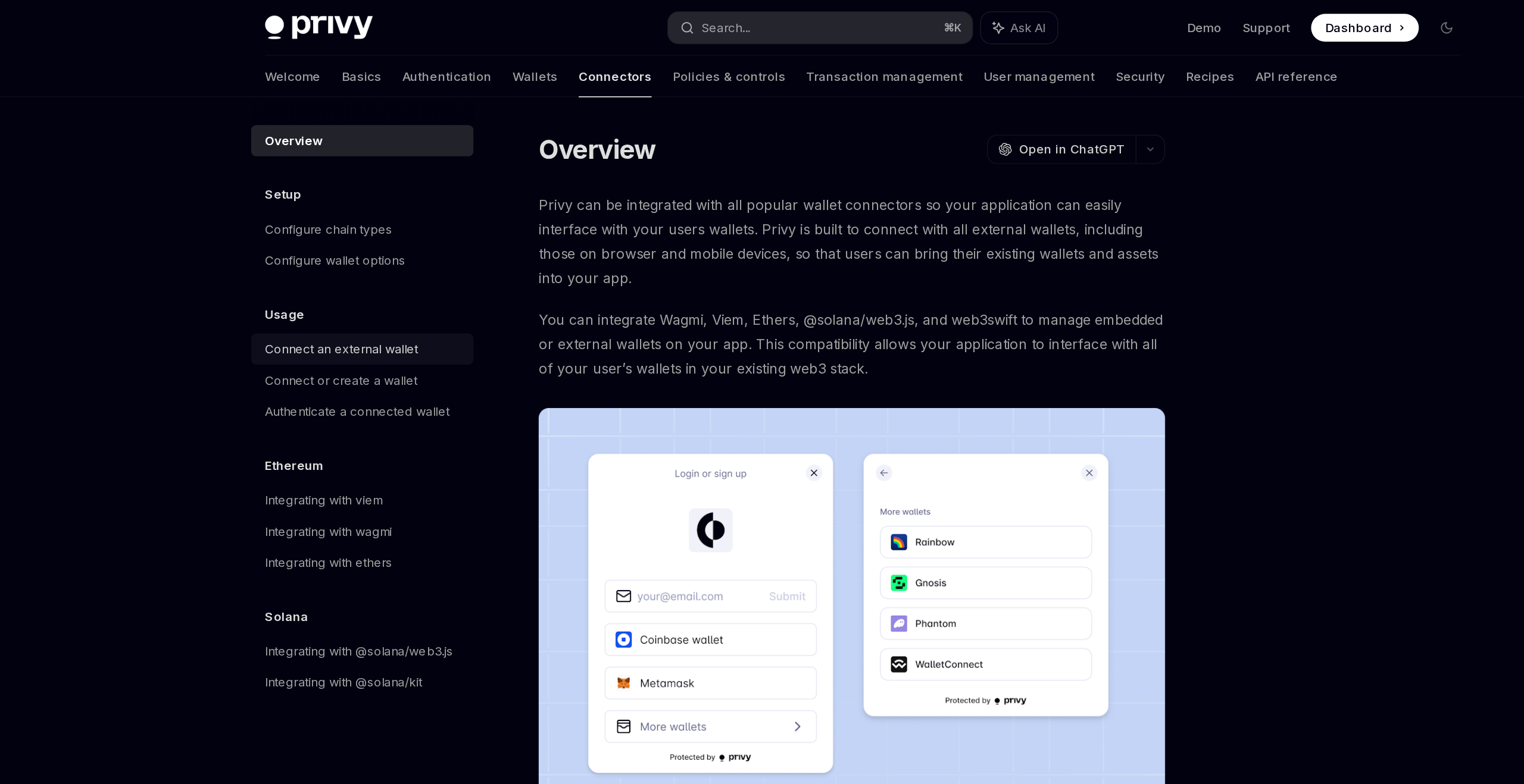
click at [392, 239] on div "Connect an external wallet" at bounding box center [405, 240] width 105 height 14
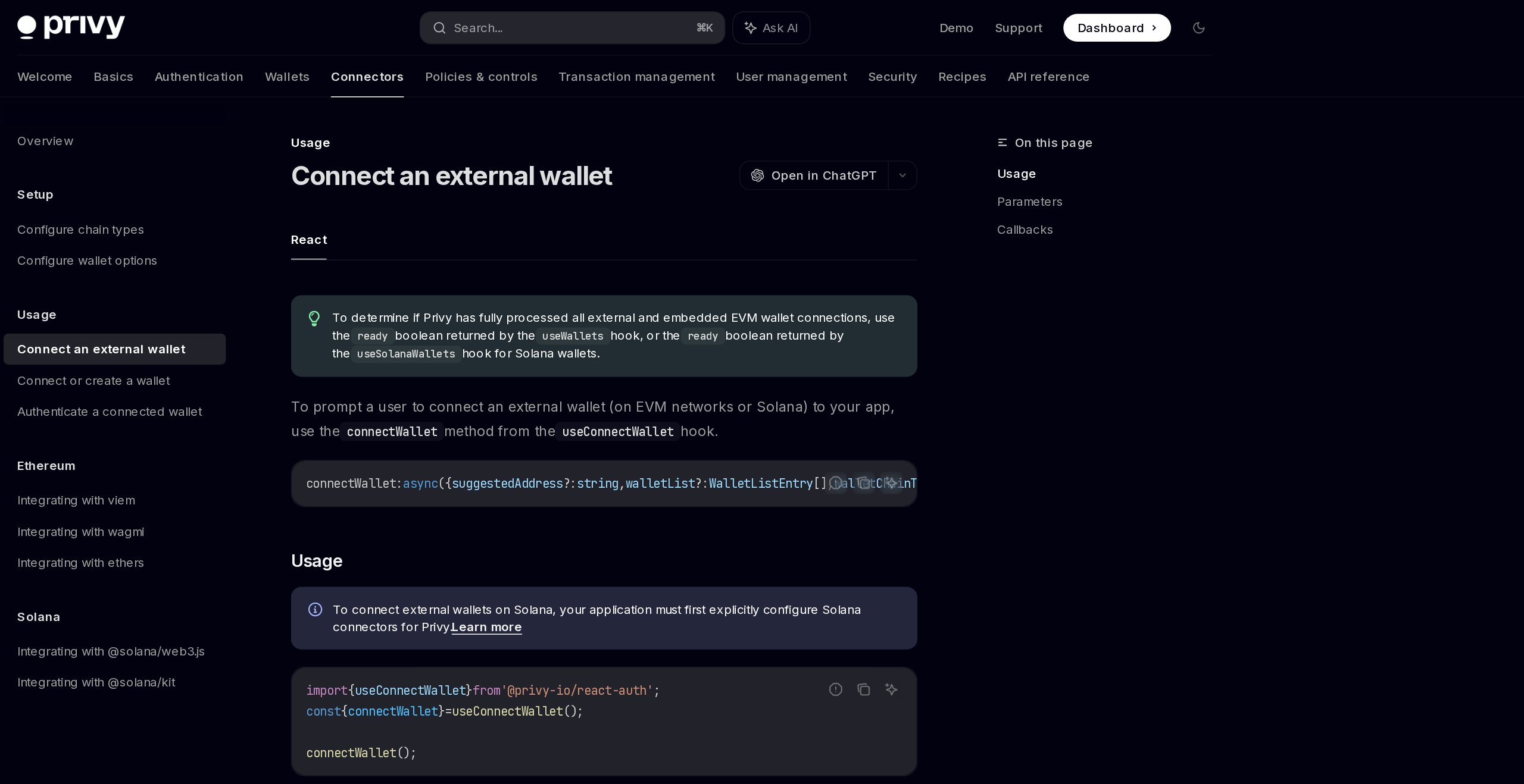
click at [671, 408] on div "To connect external wallets on Solana, your application must first explicitly c…" at bounding box center [754, 423] width 429 height 43
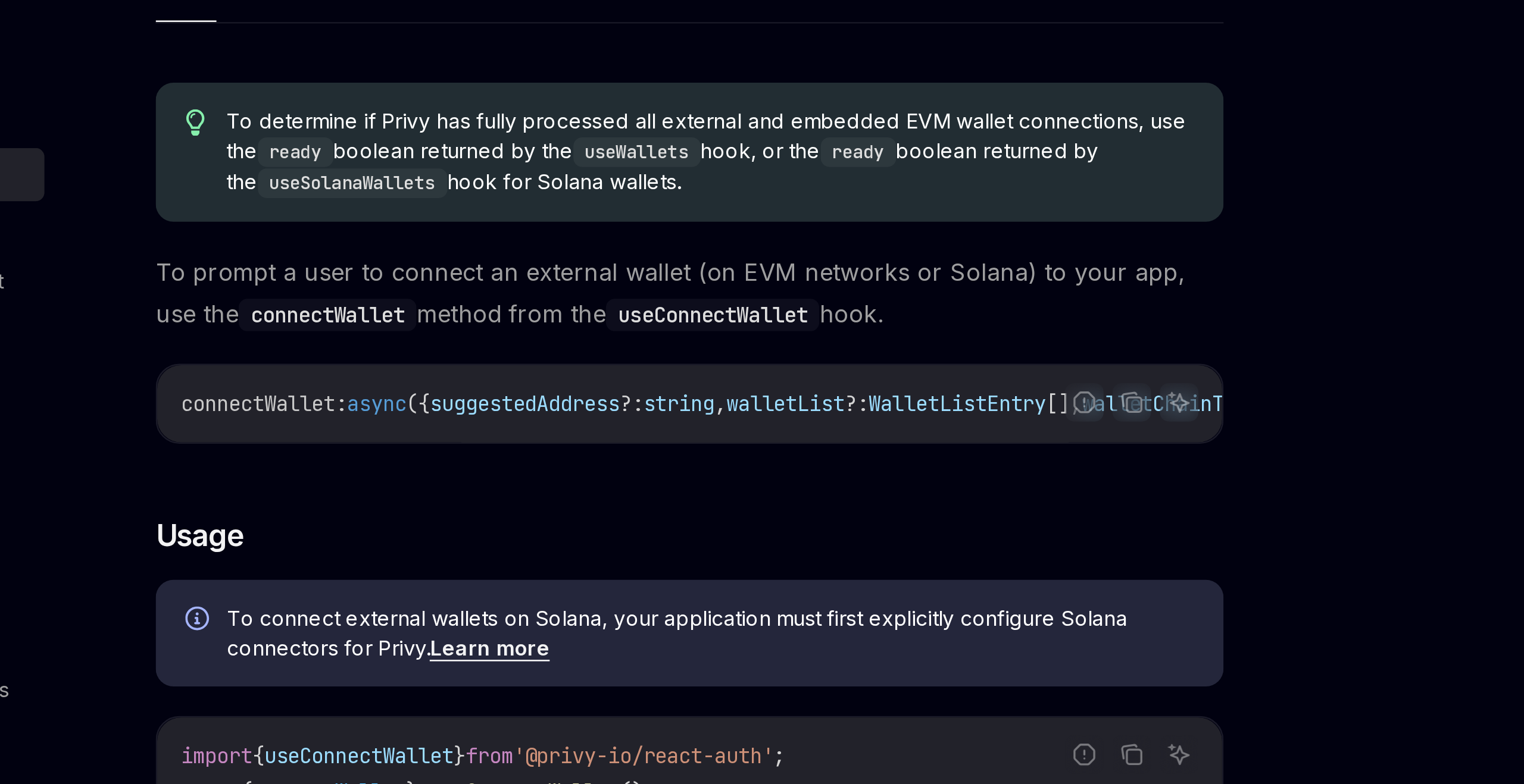
click at [670, 435] on link "Learn more" at bounding box center [674, 429] width 48 height 10
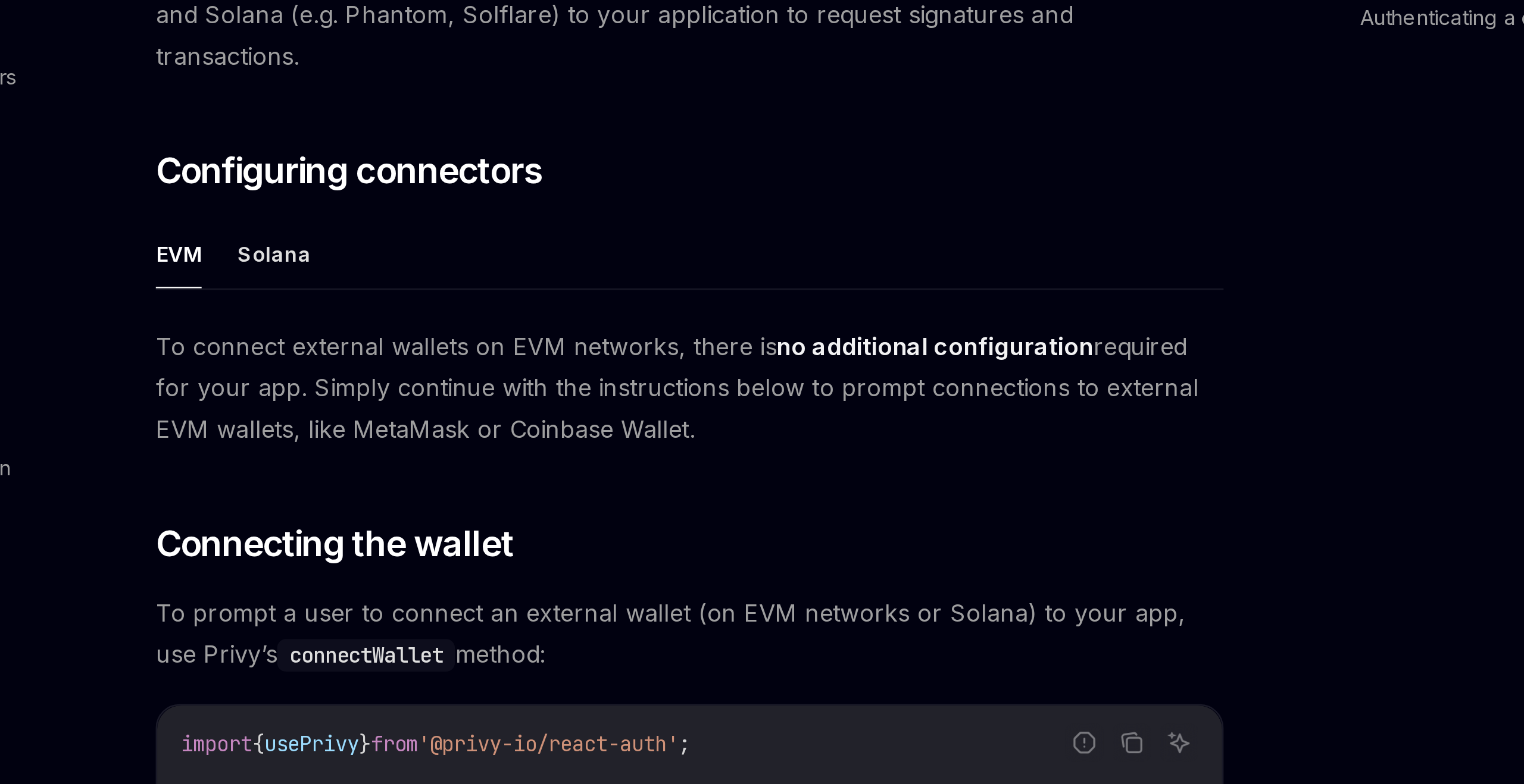
scroll to position [1507, 0]
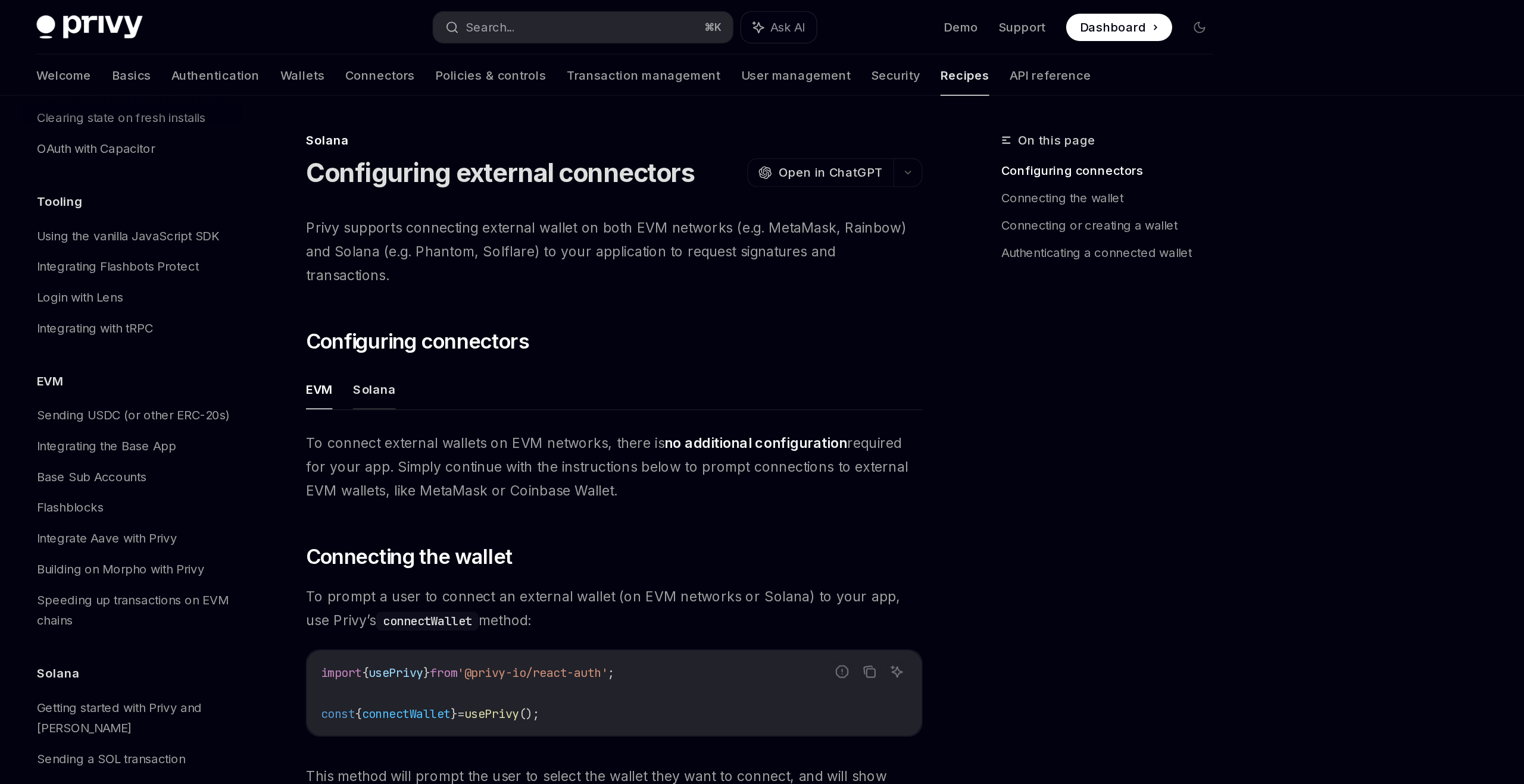
click at [581, 260] on button "Solana" at bounding box center [587, 271] width 30 height 28
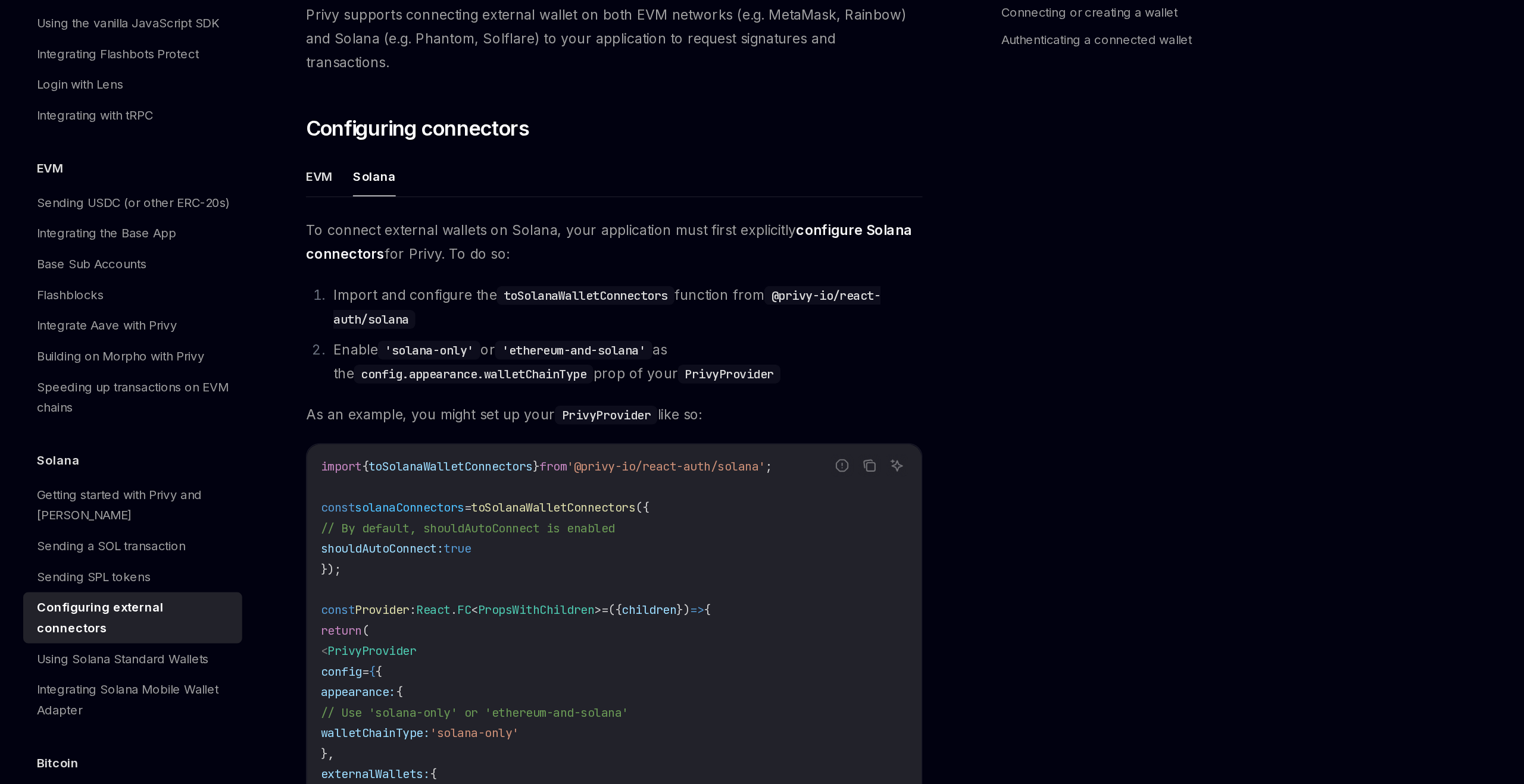
click at [617, 530] on code "import { toSolanaWalletConnectors } from '@privy-io/react-auth/solana' ; const …" at bounding box center [754, 652] width 409 height 371
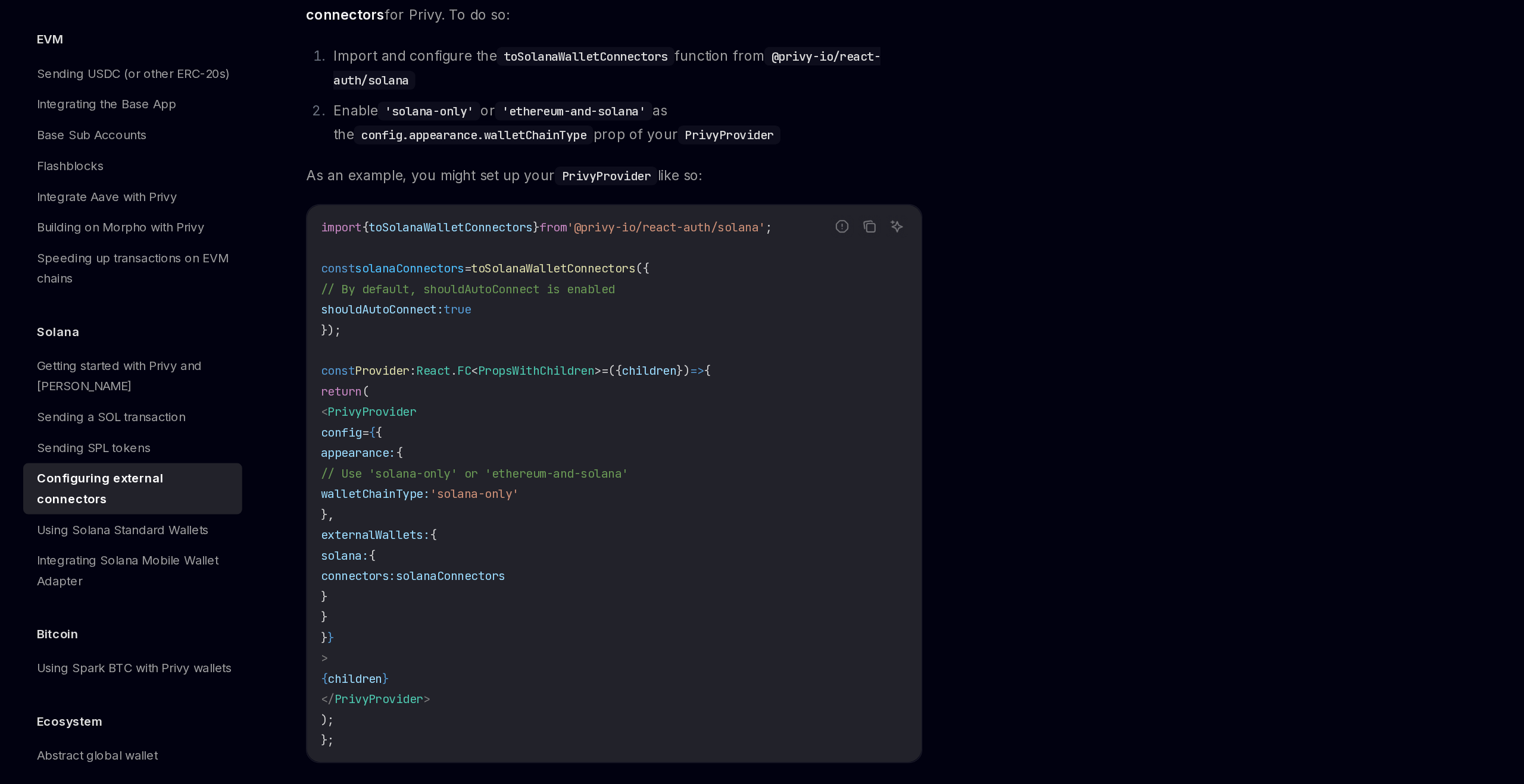
scroll to position [145, 0]
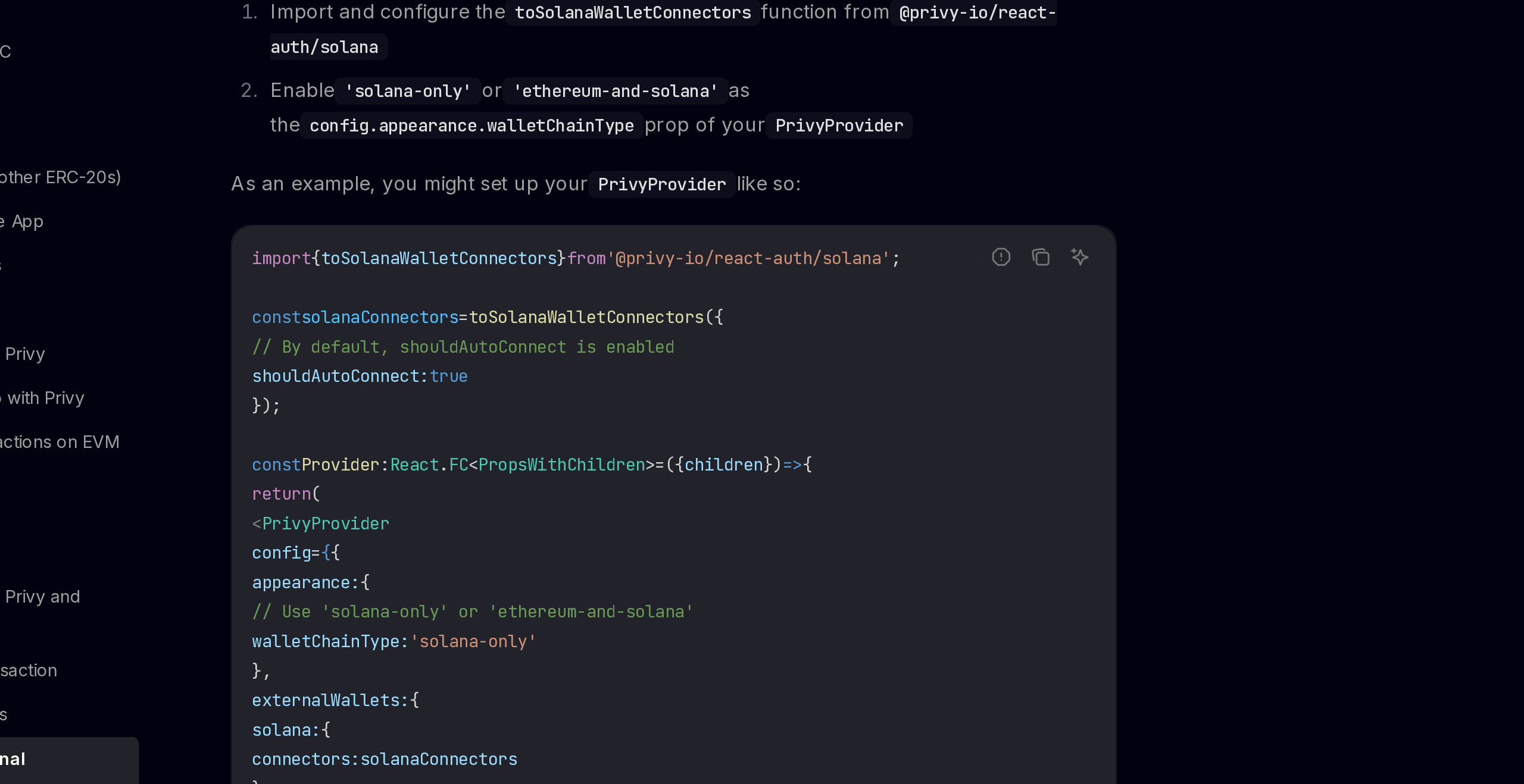
click at [787, 323] on span "'@privy-io/react-auth/solana'" at bounding box center [791, 328] width 138 height 10
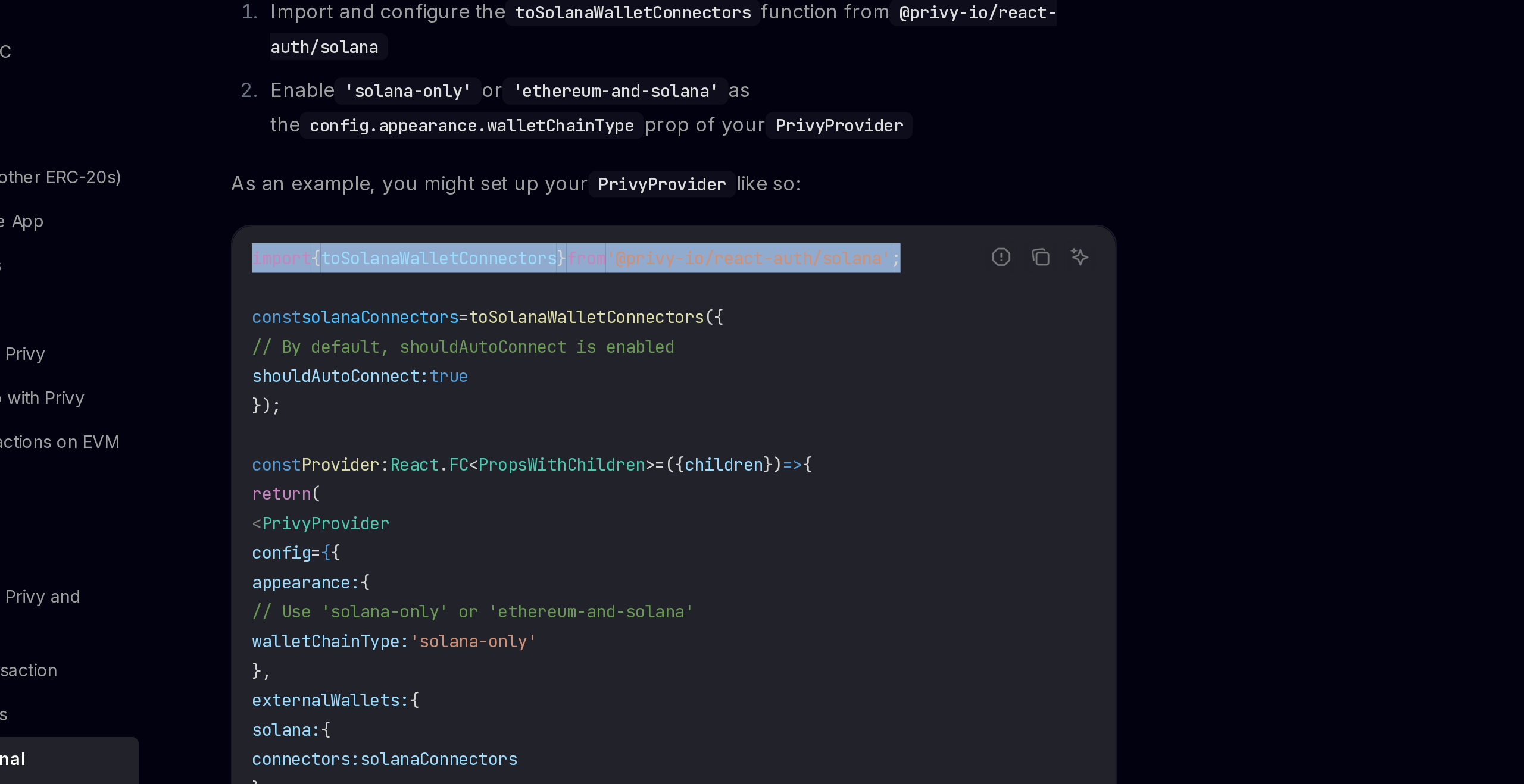
drag, startPoint x: 894, startPoint y: 310, endPoint x: 548, endPoint y: 308, distance: 346.0
click at [548, 313] on div "import { toSolanaWalletConnectors } from '@privy-io/react-auth/solana' ; const …" at bounding box center [754, 507] width 428 height 388
copy span "import { toSolanaWalletConnectors } from '@privy-io/react-auth/solana' ;"
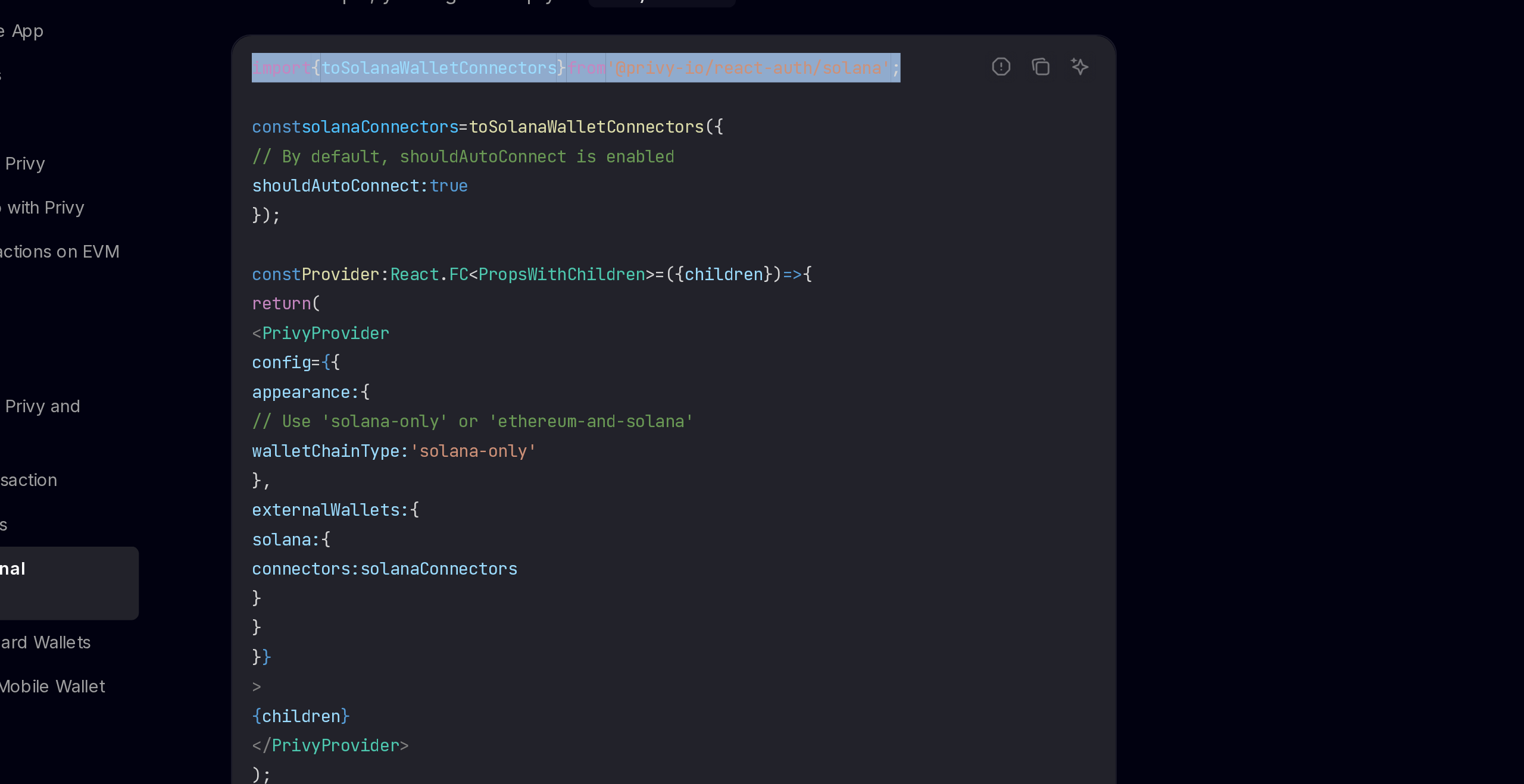
click at [618, 537] on span "externalWallets:" at bounding box center [588, 542] width 76 height 10
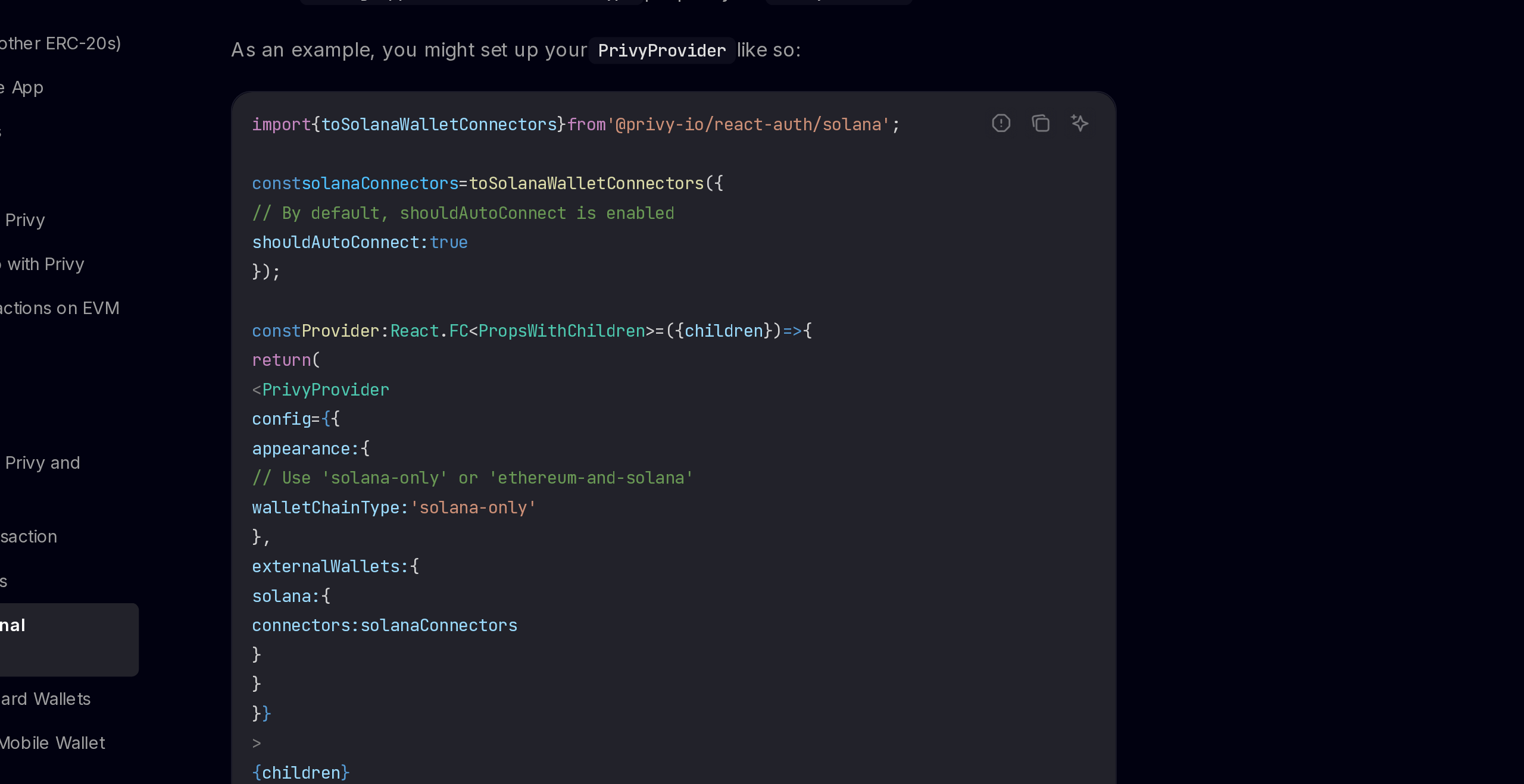
click at [576, 386] on code "import { toSolanaWalletConnectors } from '@privy-io/react-auth/solana' ; const …" at bounding box center [754, 507] width 409 height 371
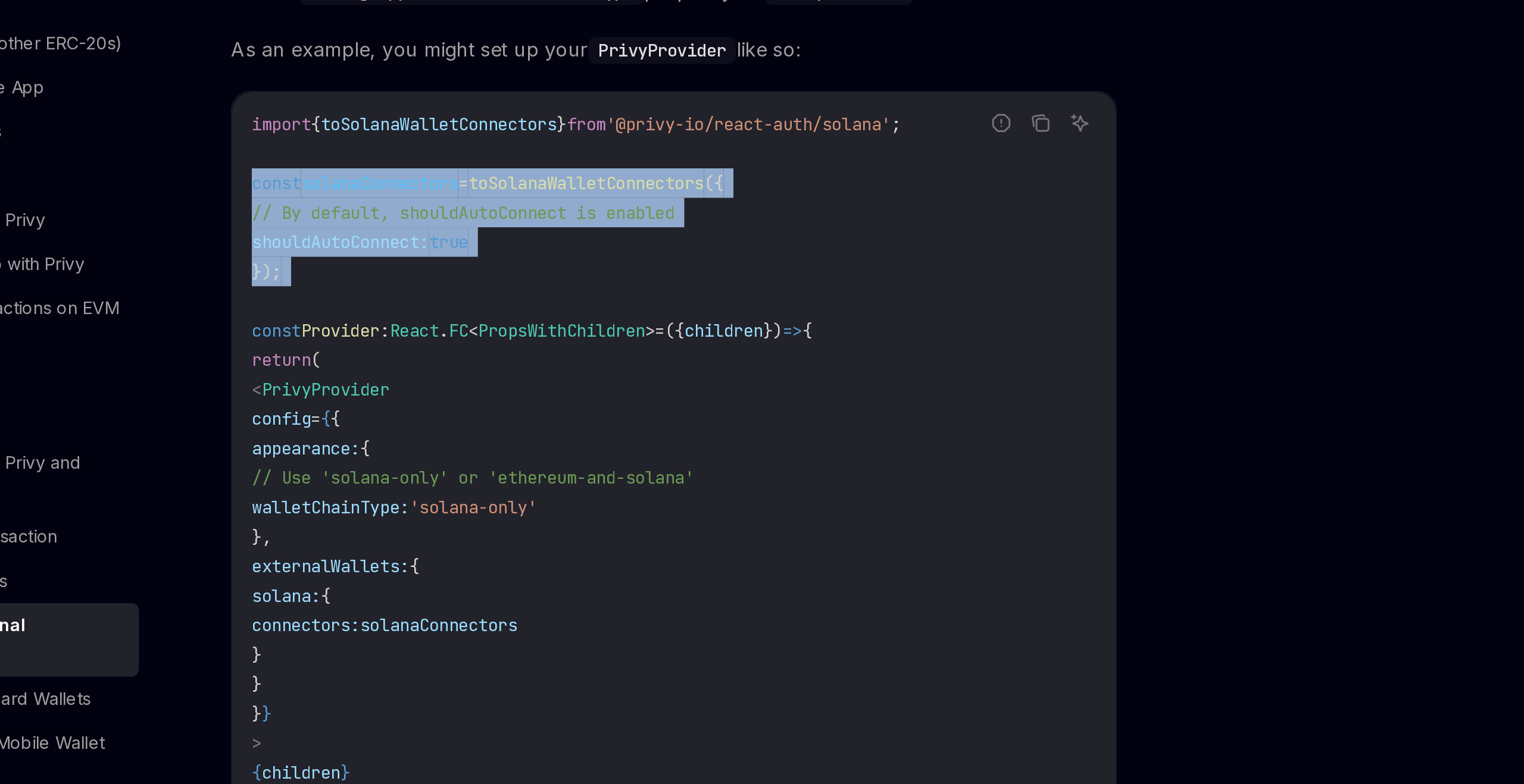
drag, startPoint x: 576, startPoint y: 386, endPoint x: 548, endPoint y: 341, distance: 53.0
click at [548, 341] on div "import { toSolanaWalletConnectors } from '@privy-io/react-auth/solana' ; const …" at bounding box center [754, 507] width 428 height 388
copy code "const solanaConnectors = toSolanaWalletConnectors ({ // By default, shouldAutoC…"
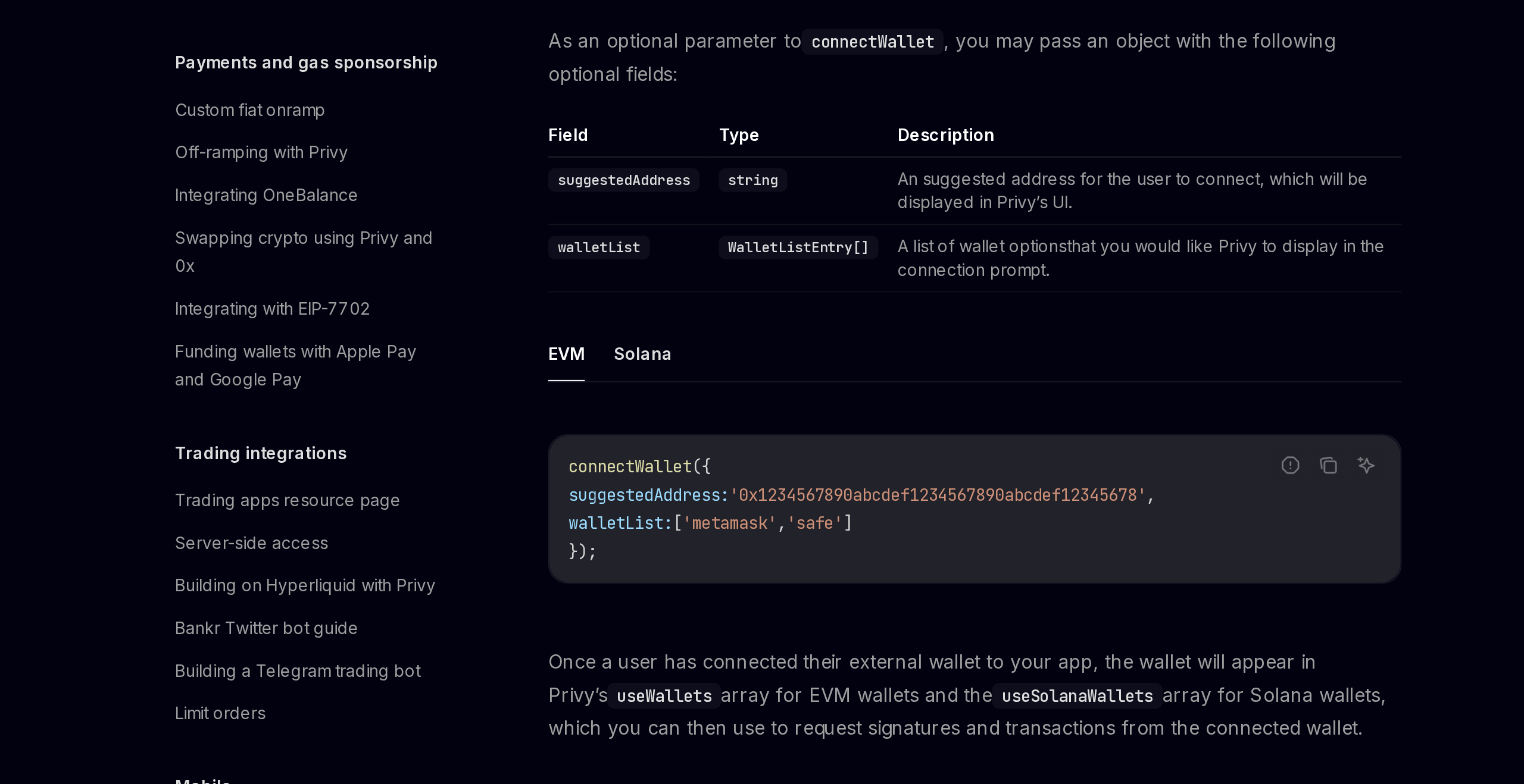
scroll to position [1151, 0]
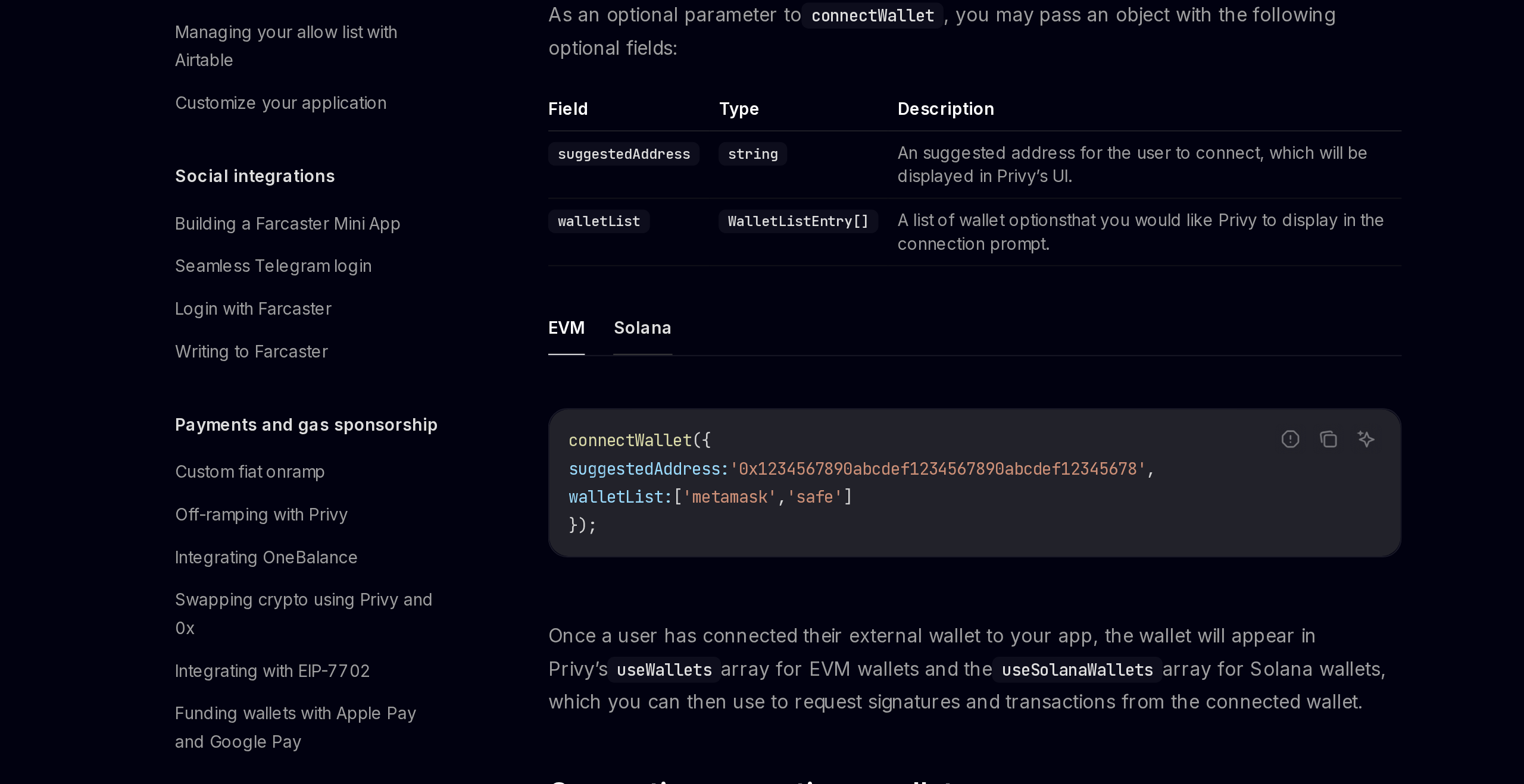
click at [580, 359] on button "Solana" at bounding box center [587, 372] width 30 height 28
click at [551, 359] on button "EVM" at bounding box center [548, 372] width 18 height 28
click at [589, 359] on button "Solana" at bounding box center [587, 372] width 30 height 28
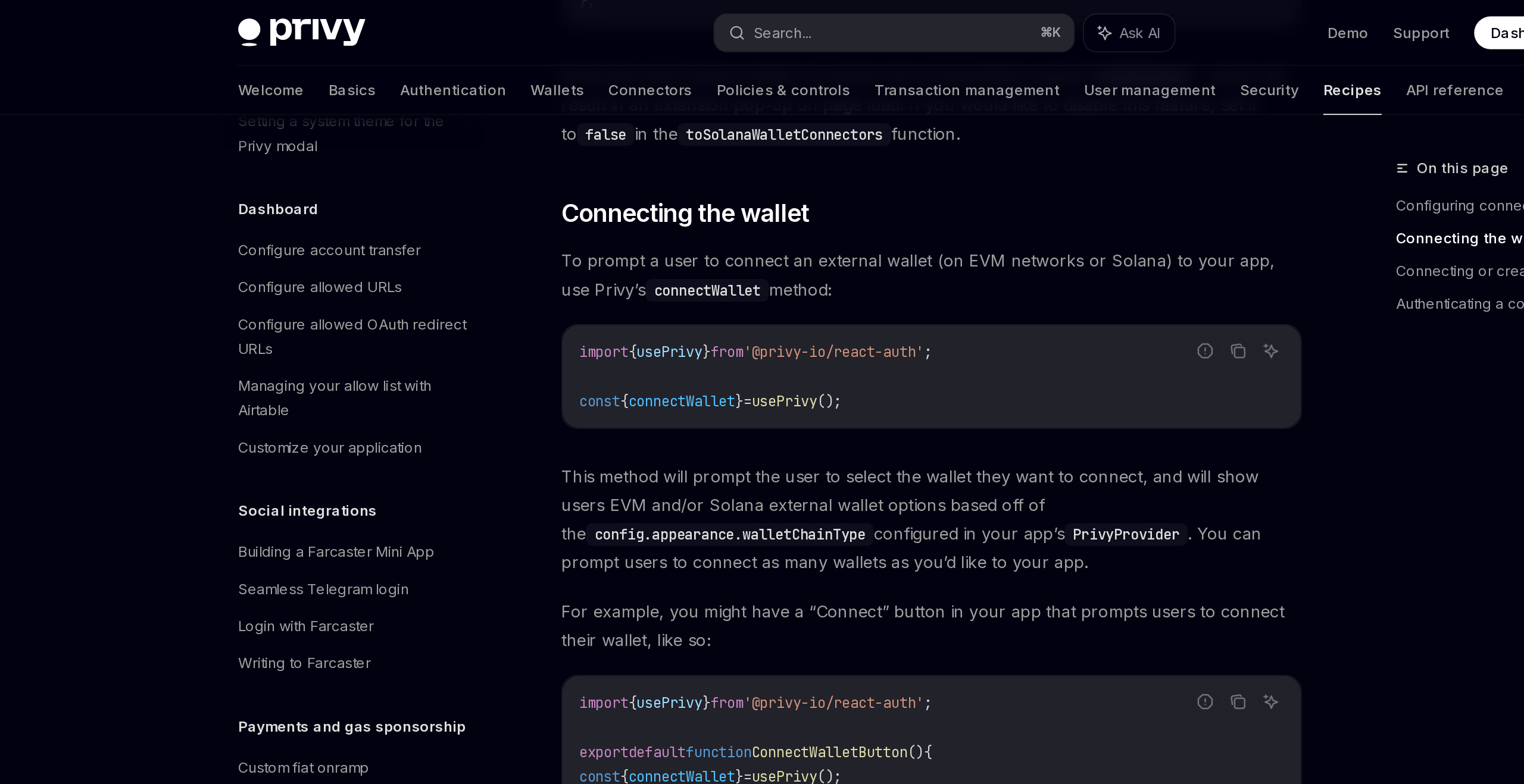
scroll to position [825, 0]
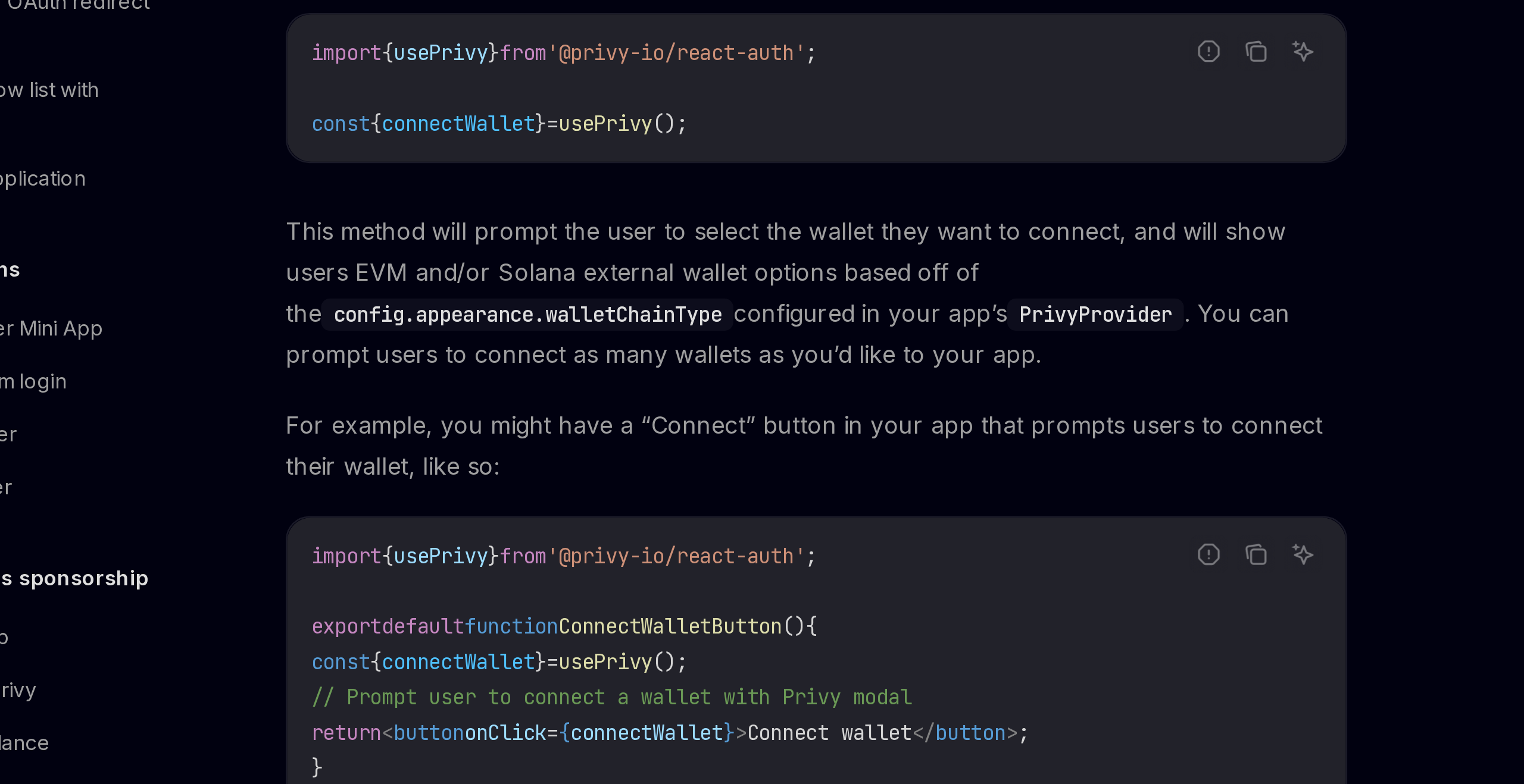
click at [734, 289] on span "This method will prompt the user to select the wallet they want to connect, and…" at bounding box center [754, 306] width 429 height 67
drag, startPoint x: 692, startPoint y: 278, endPoint x: 759, endPoint y: 283, distance: 67.2
click at [759, 283] on span "This method will prompt the user to select the wallet they want to connect, and…" at bounding box center [754, 306] width 429 height 67
click at [754, 297] on span "This method will prompt the user to select the wallet they want to connect, and…" at bounding box center [754, 306] width 429 height 67
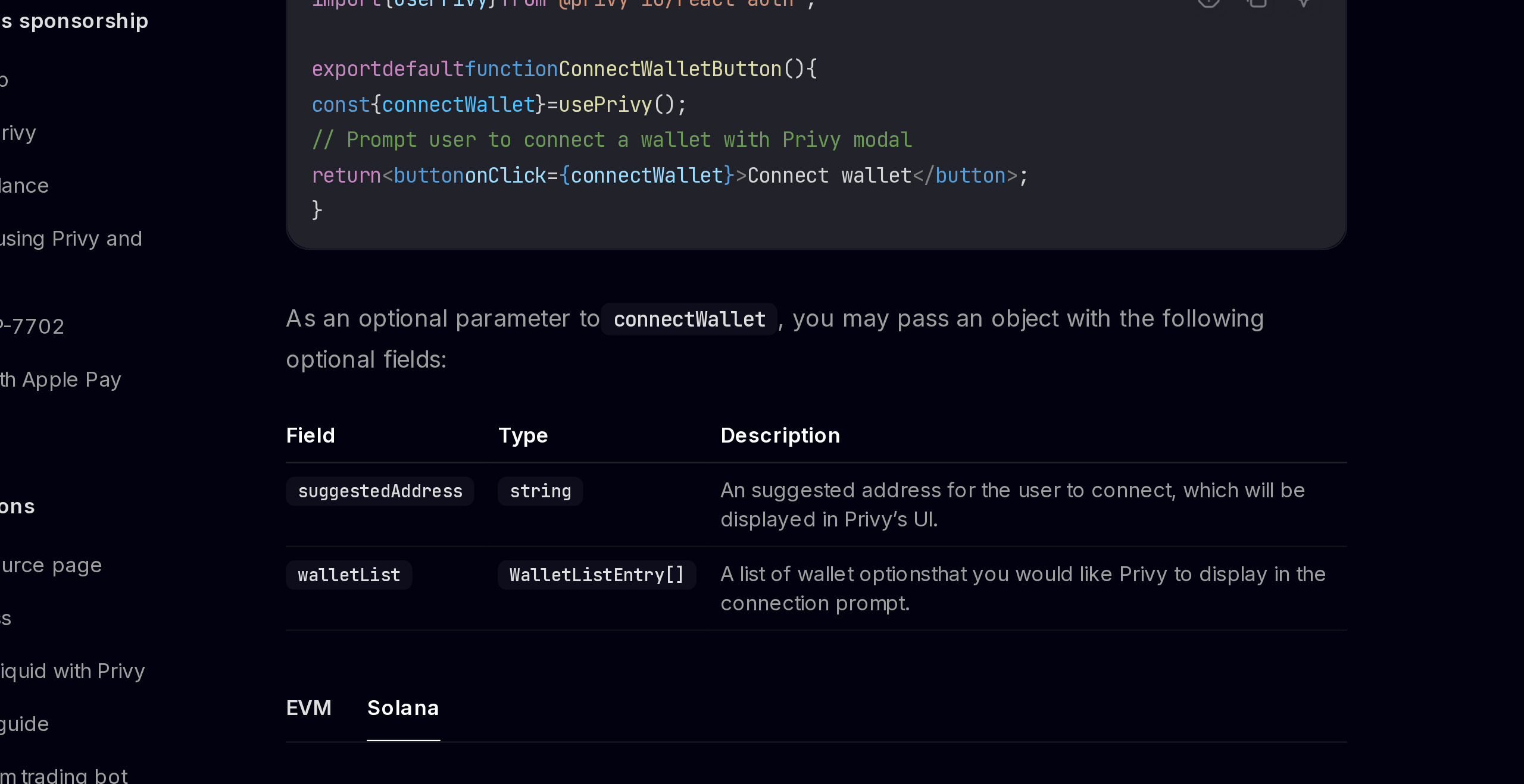
drag, startPoint x: 750, startPoint y: 521, endPoint x: 766, endPoint y: 530, distance: 18.4
click at [766, 533] on span "As an optional parameter to connectWallet , you may pass an object with the fol…" at bounding box center [754, 549] width 429 height 33
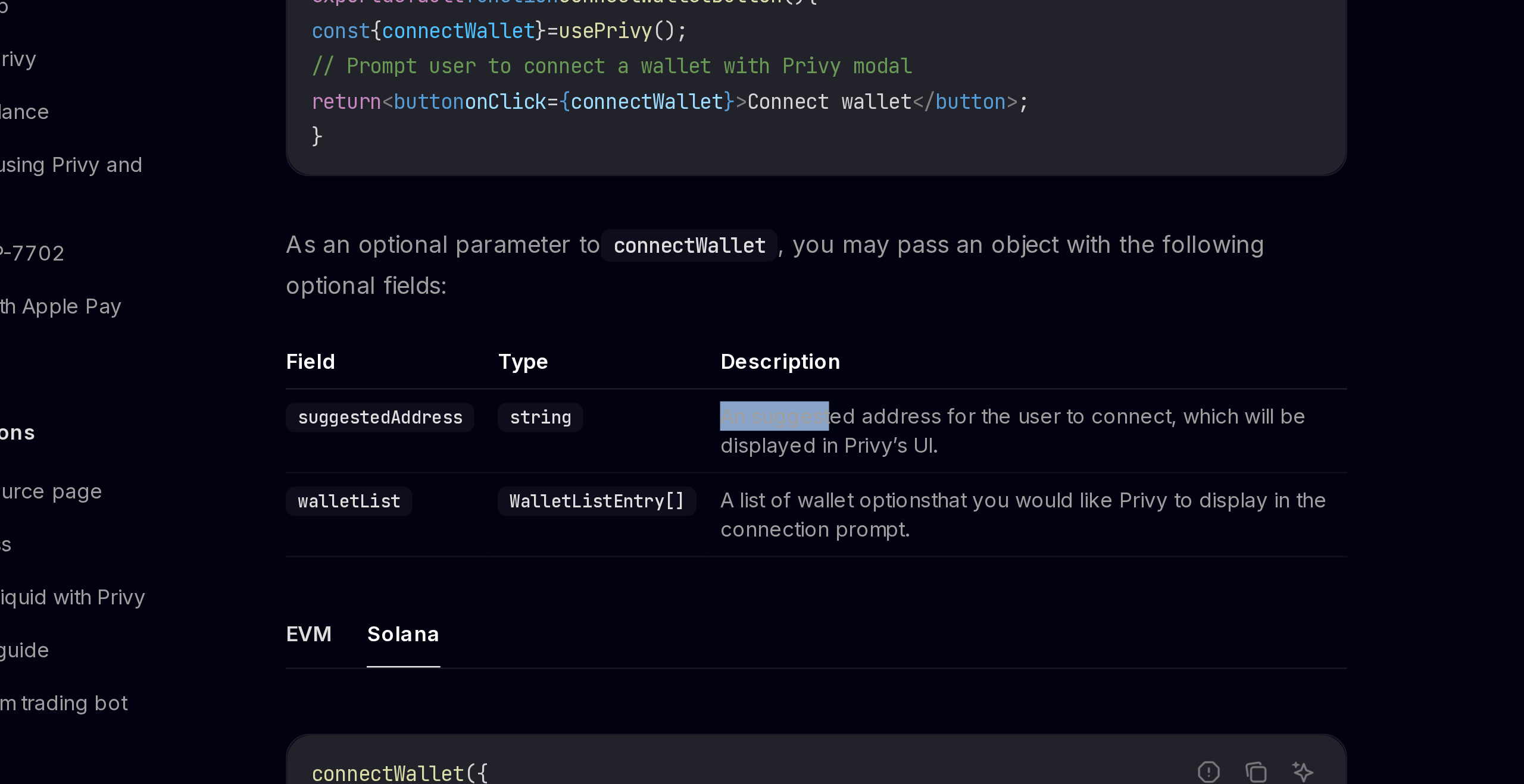
drag, startPoint x: 721, startPoint y: 592, endPoint x: 764, endPoint y: 594, distance: 43.0
click at [764, 601] on td "An suggested address for the user to connect, which will be displayed in Privy’…" at bounding box center [840, 618] width 258 height 34
click at [802, 601] on td "An suggested address for the user to connect, which will be displayed in Privy’…" at bounding box center [840, 618] width 258 height 34
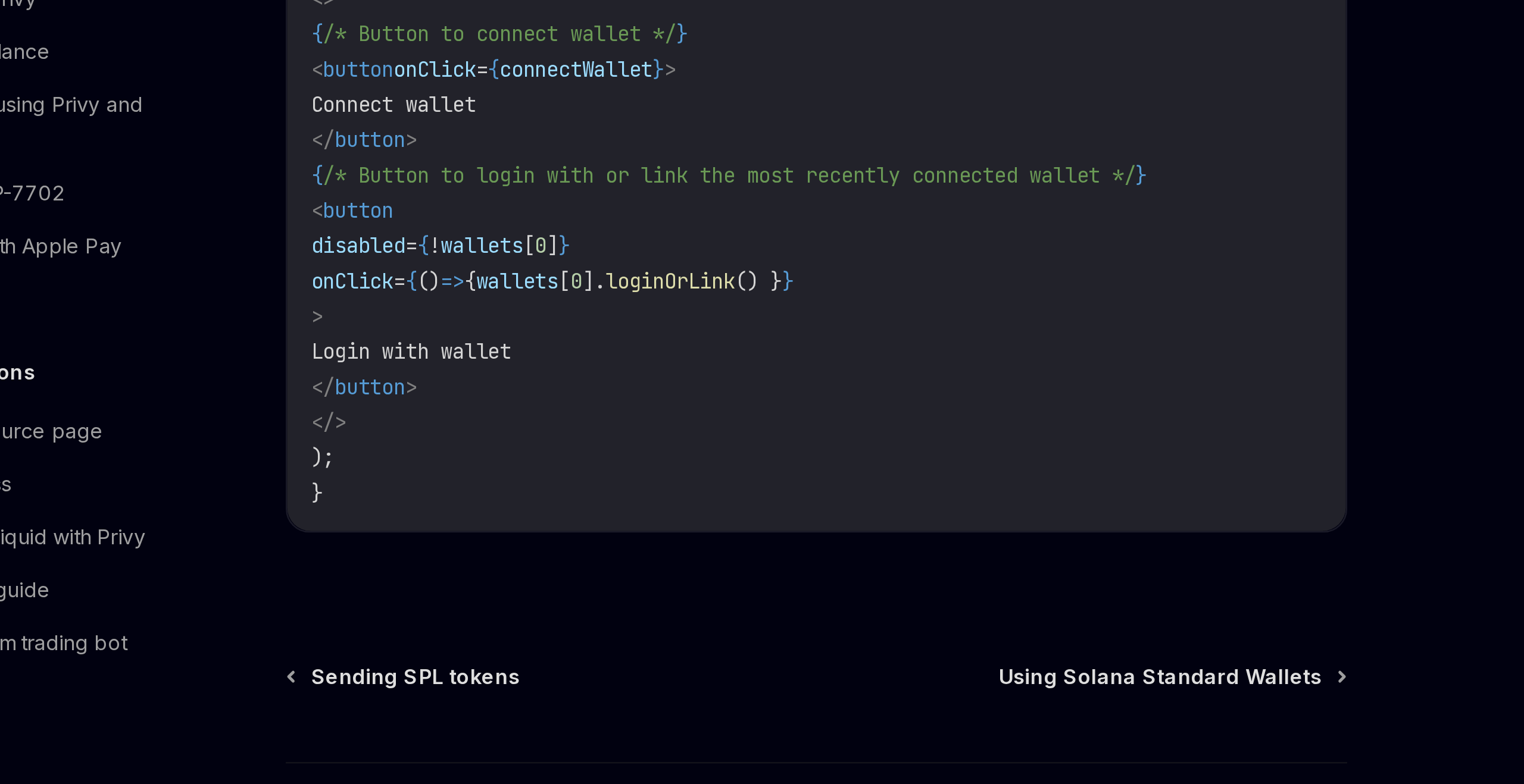
scroll to position [2498, 0]
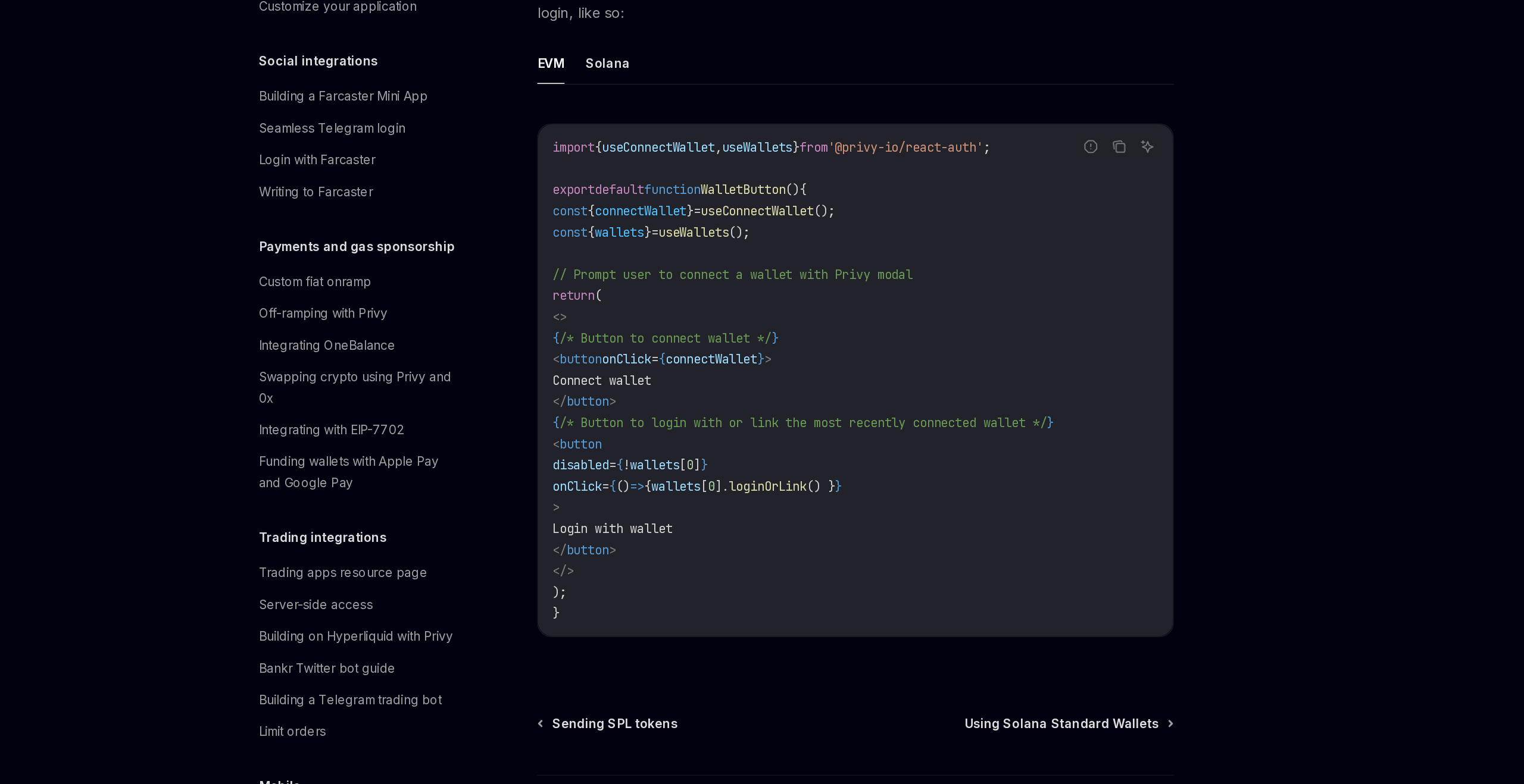
click at [721, 578] on span "loginOrLink" at bounding box center [695, 583] width 52 height 10
click at [753, 578] on code "import { useConnectWallet , useWallets } from '@privy-io/react-auth' ; export d…" at bounding box center [754, 511] width 409 height 329
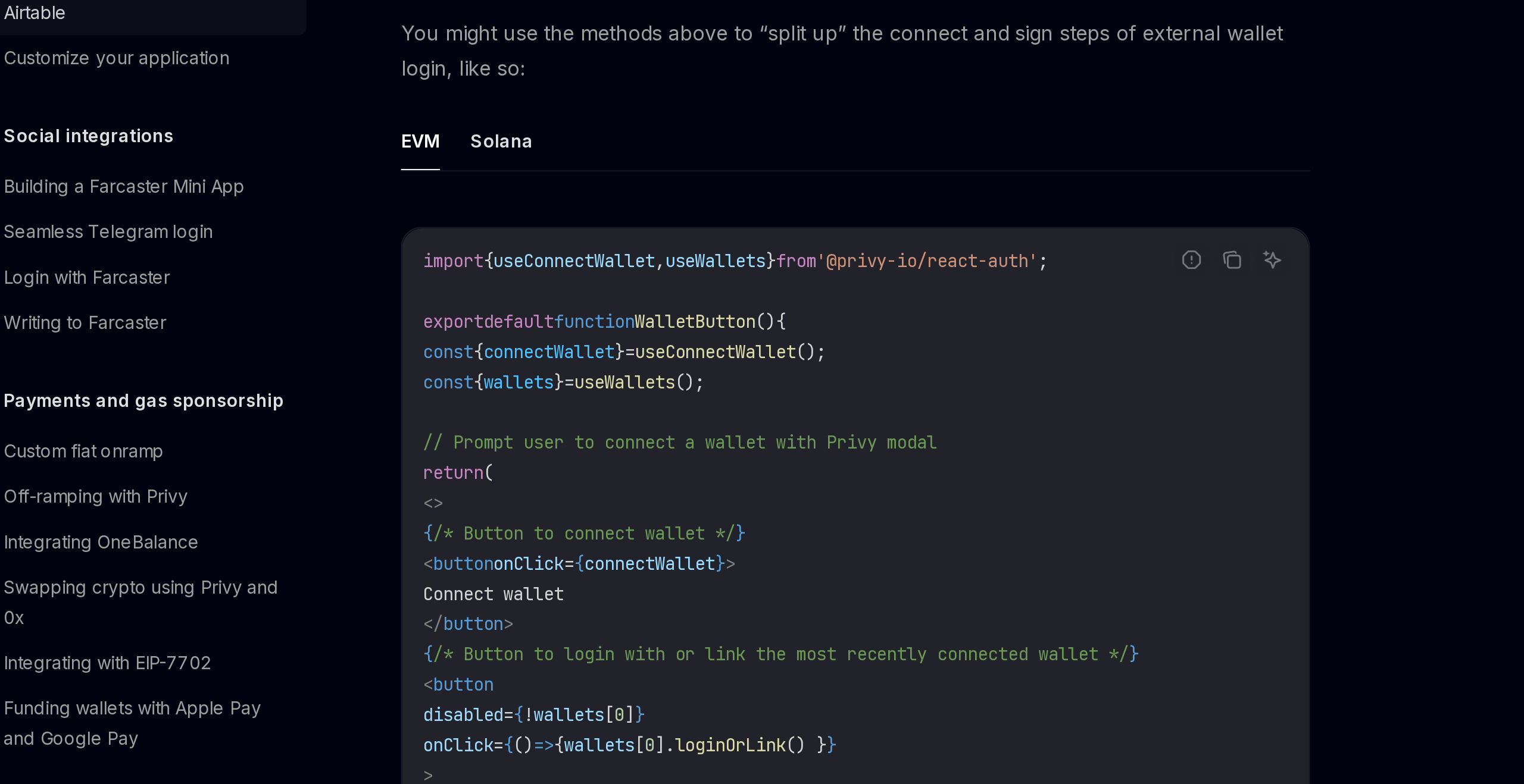
type textarea "*"
